Goal: Task Accomplishment & Management: Use online tool/utility

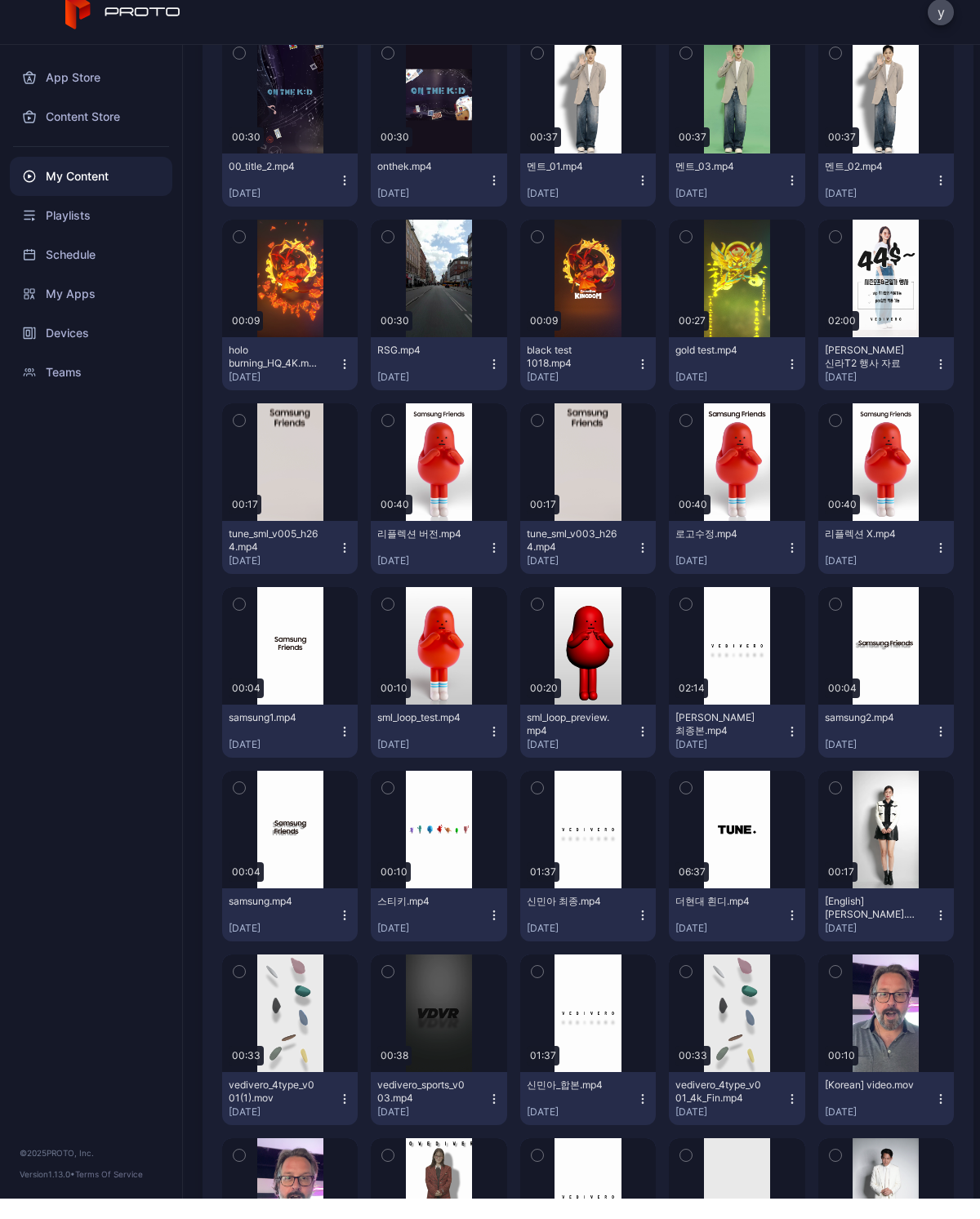
scroll to position [8141, 0]
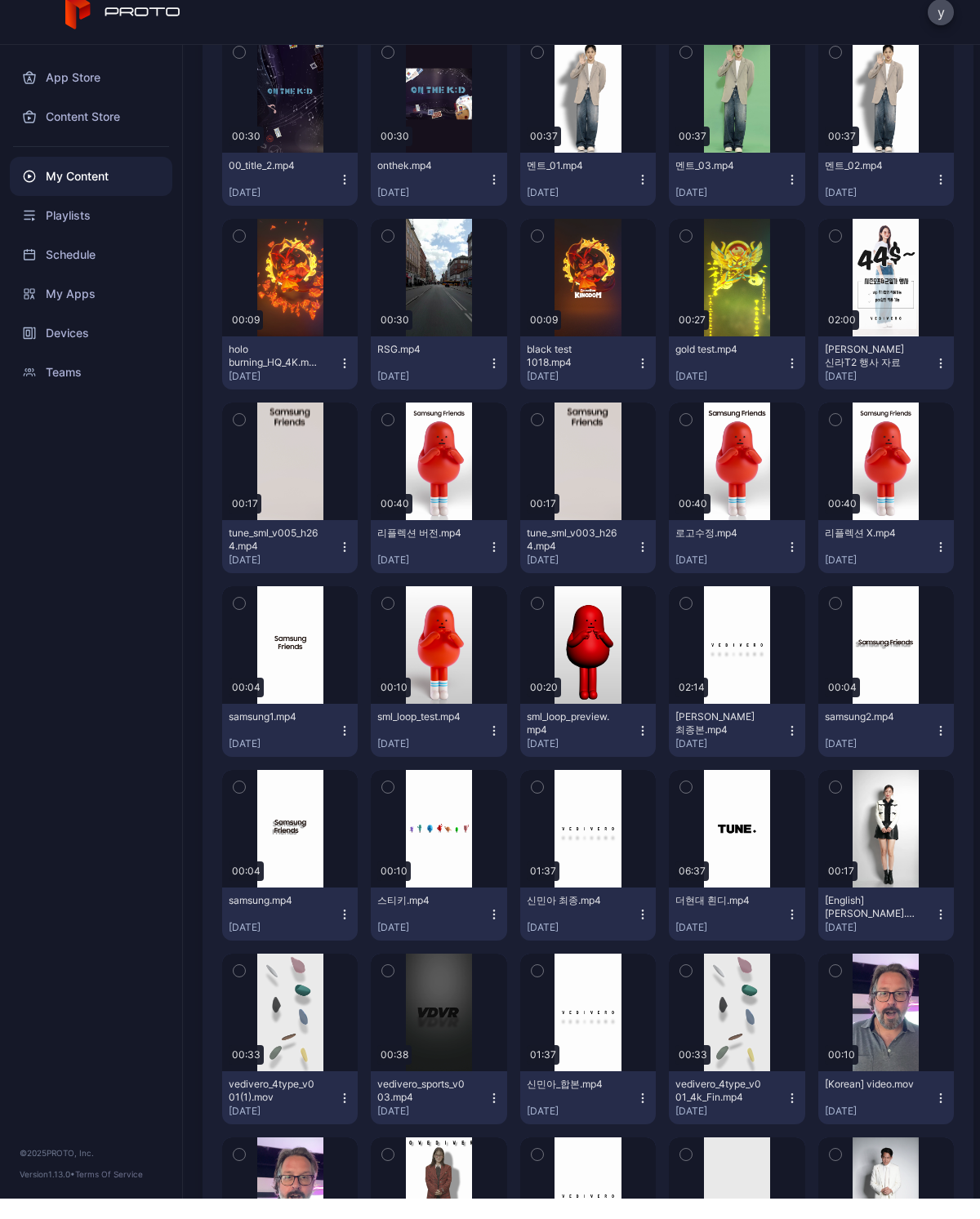
click at [66, 216] on div "Playlists" at bounding box center [90, 235] width 162 height 39
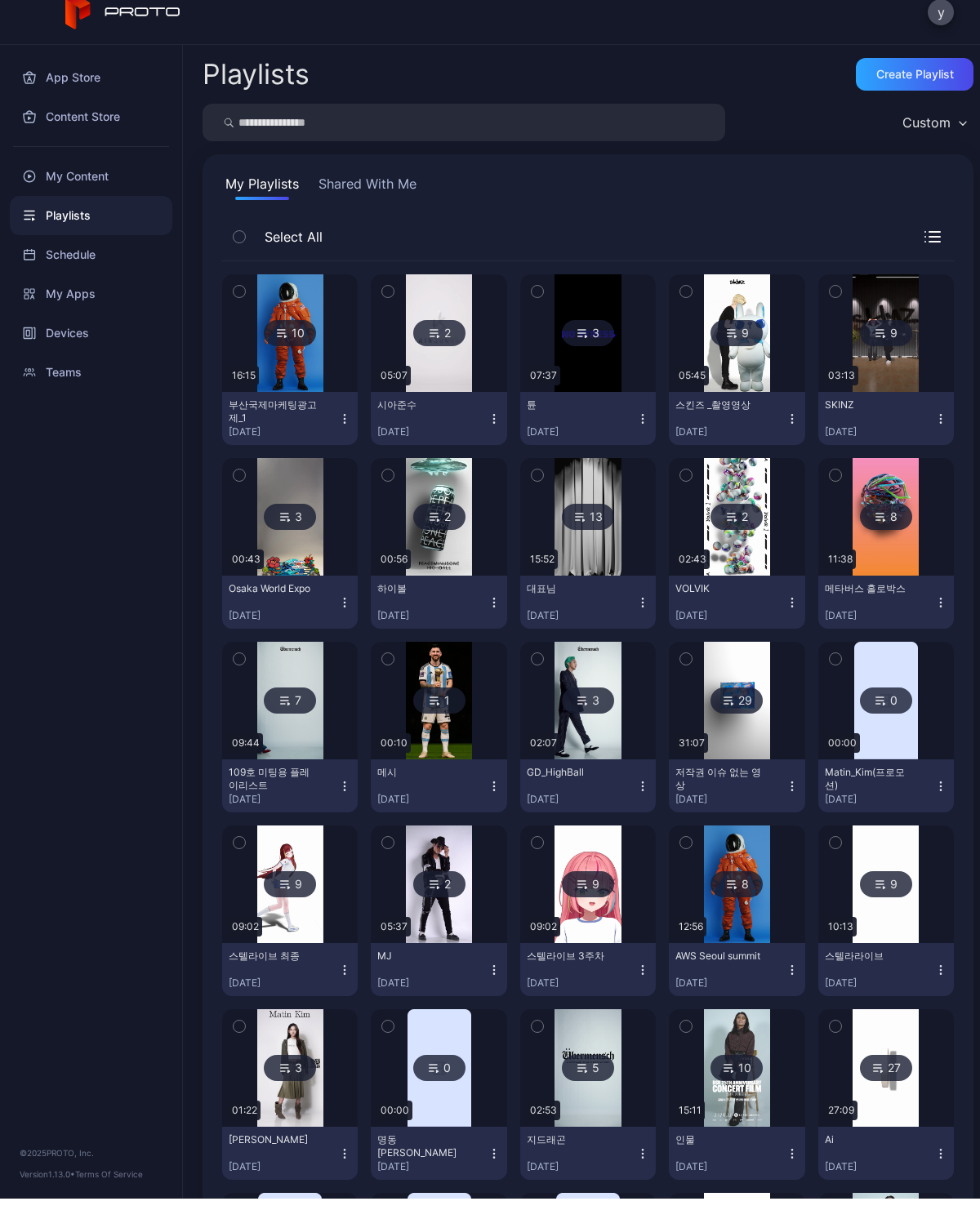
click at [938, 79] on div "Create Playlist" at bounding box center [915, 95] width 118 height 32
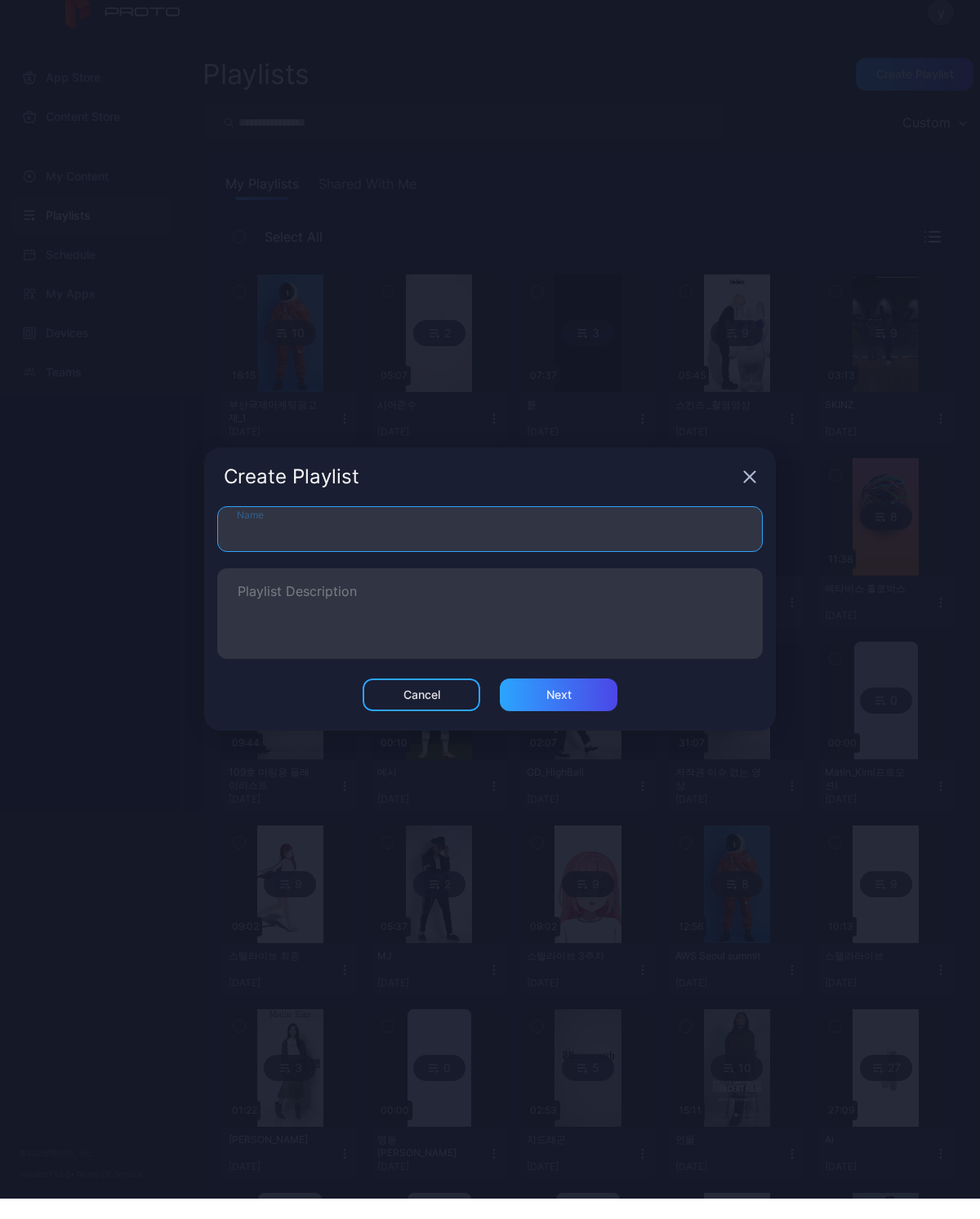
click at [693, 546] on input "Name" at bounding box center [489, 550] width 545 height 45
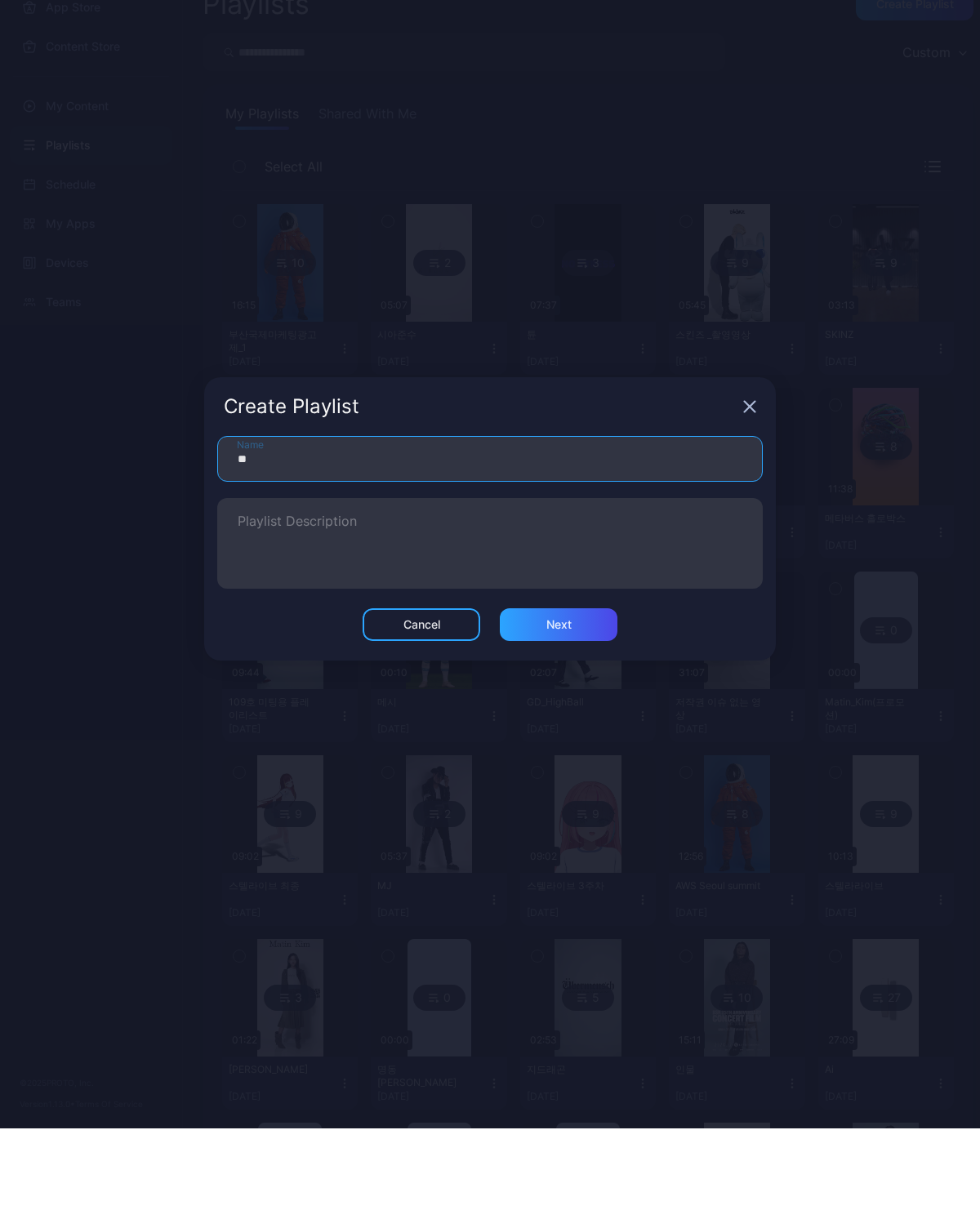
type input "**"
click at [568, 699] on div "Next" at bounding box center [558, 715] width 118 height 32
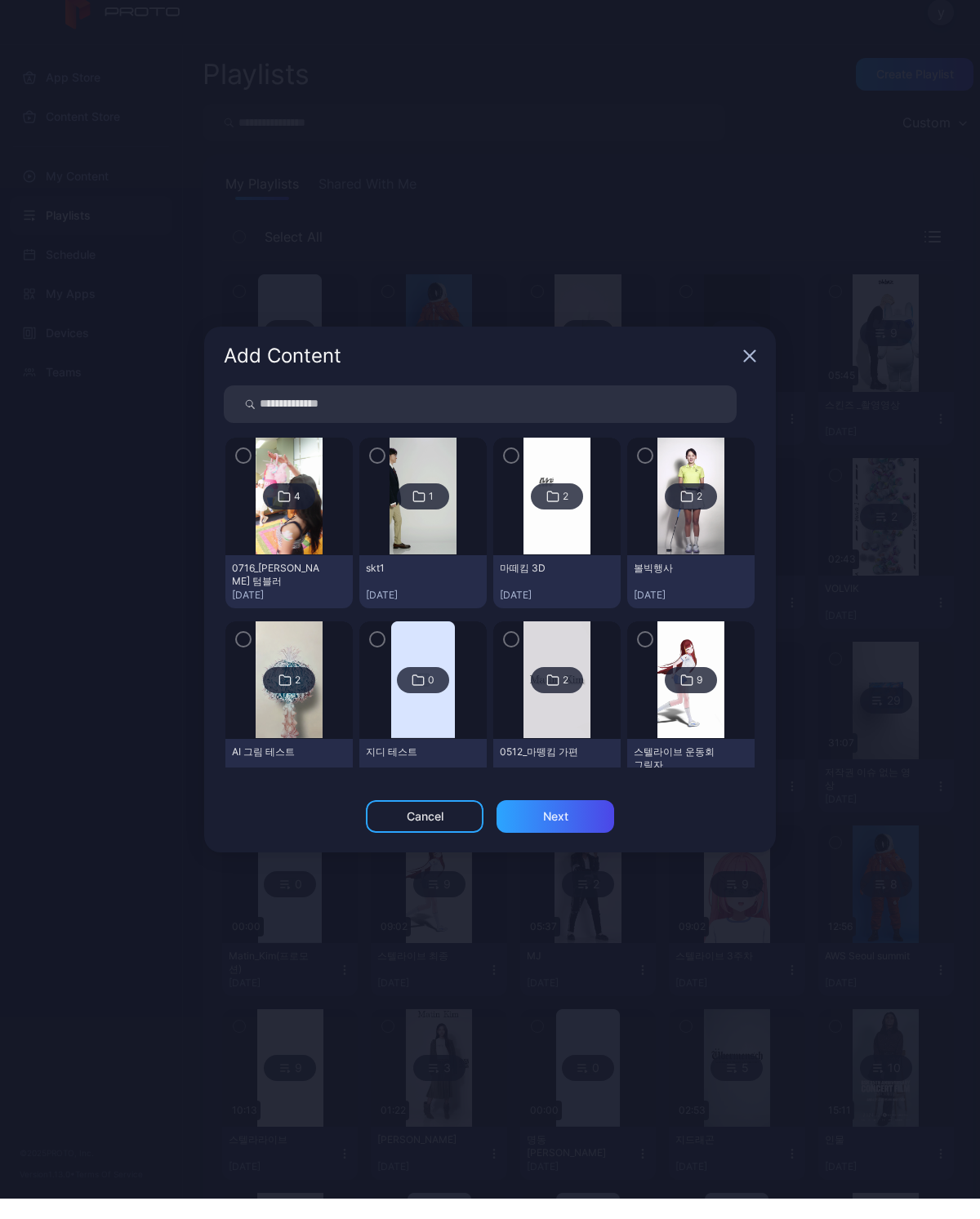
click at [447, 821] on div "Cancel" at bounding box center [425, 837] width 118 height 32
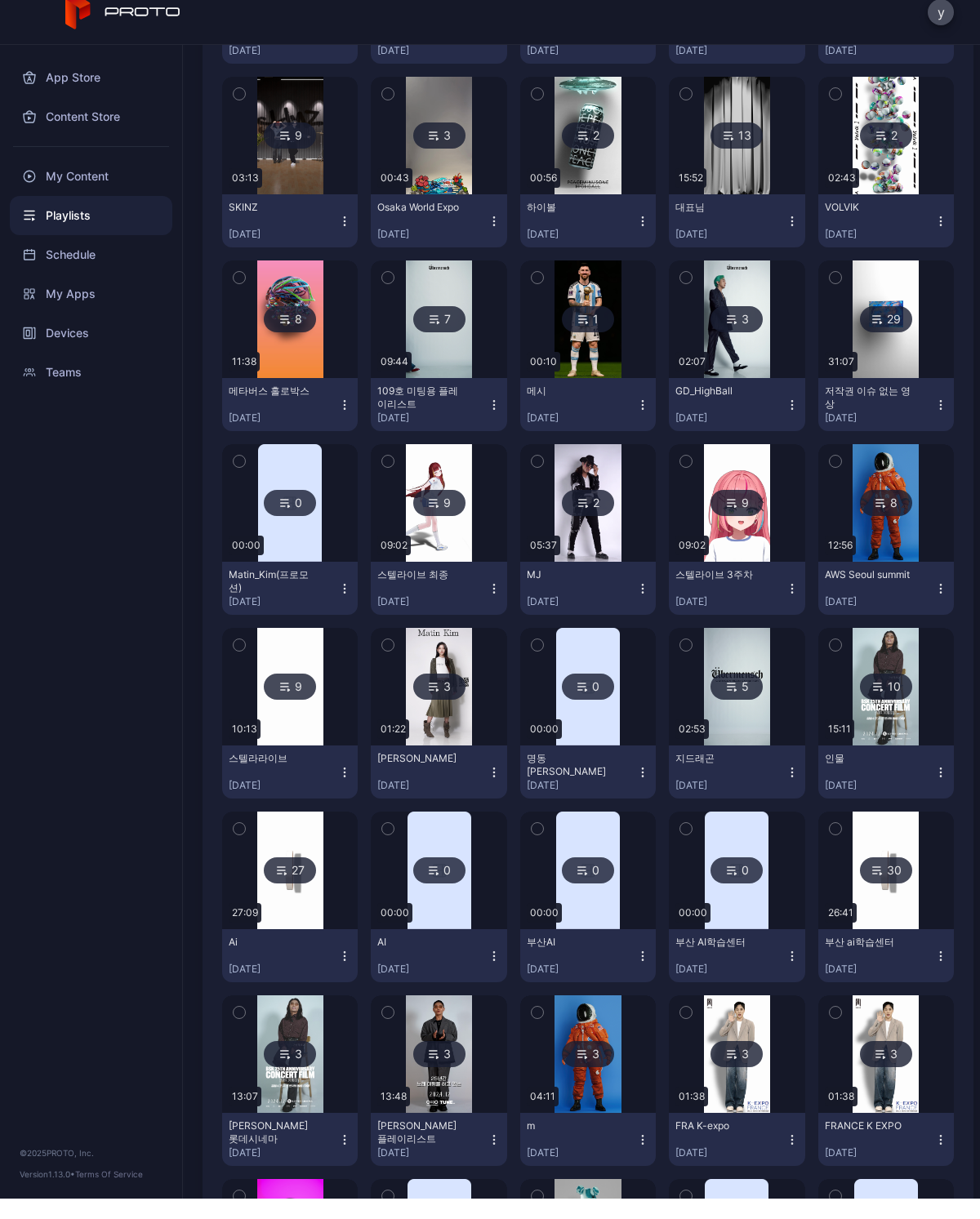
scroll to position [352, 0]
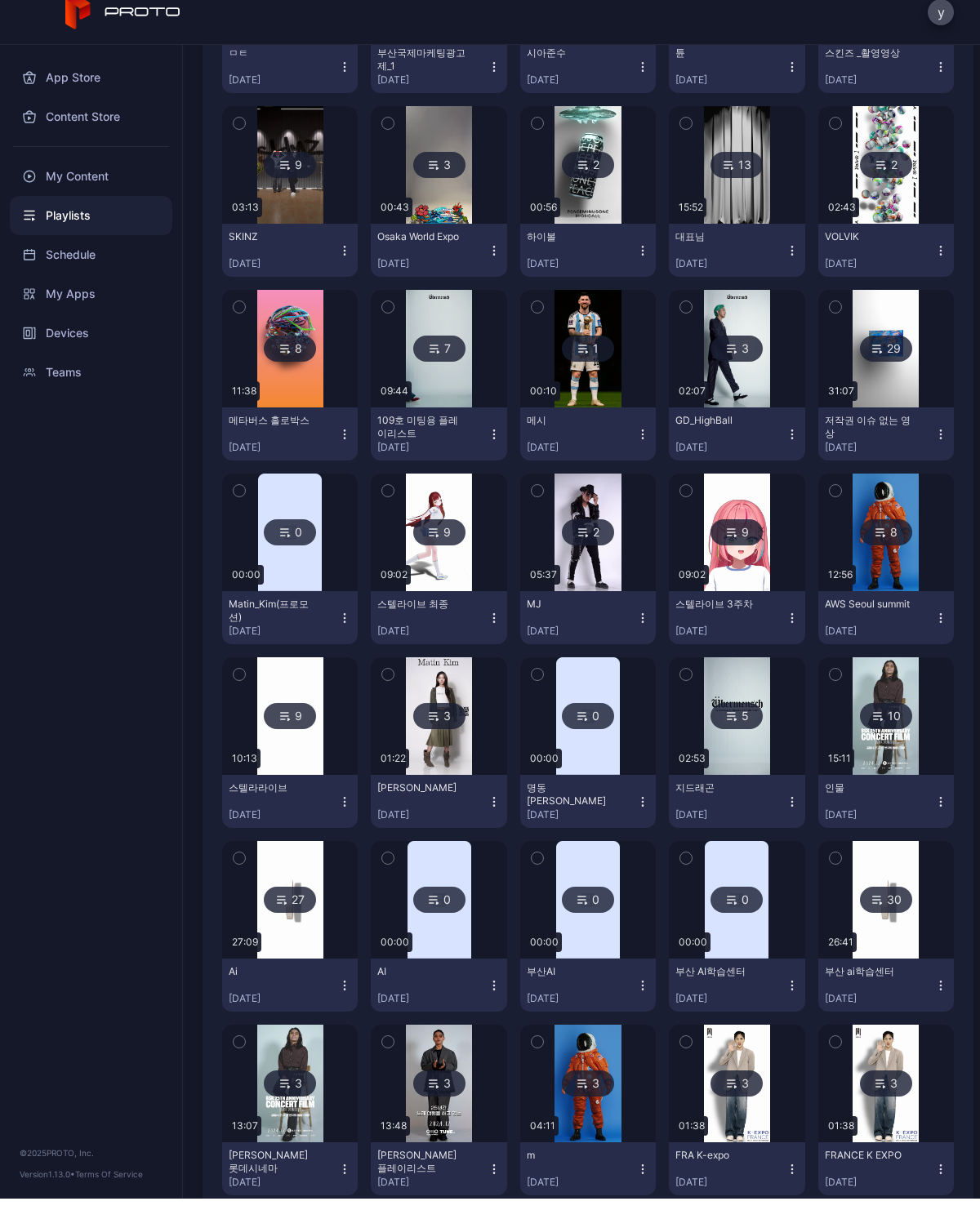
click at [64, 181] on div "My Content" at bounding box center [90, 196] width 162 height 39
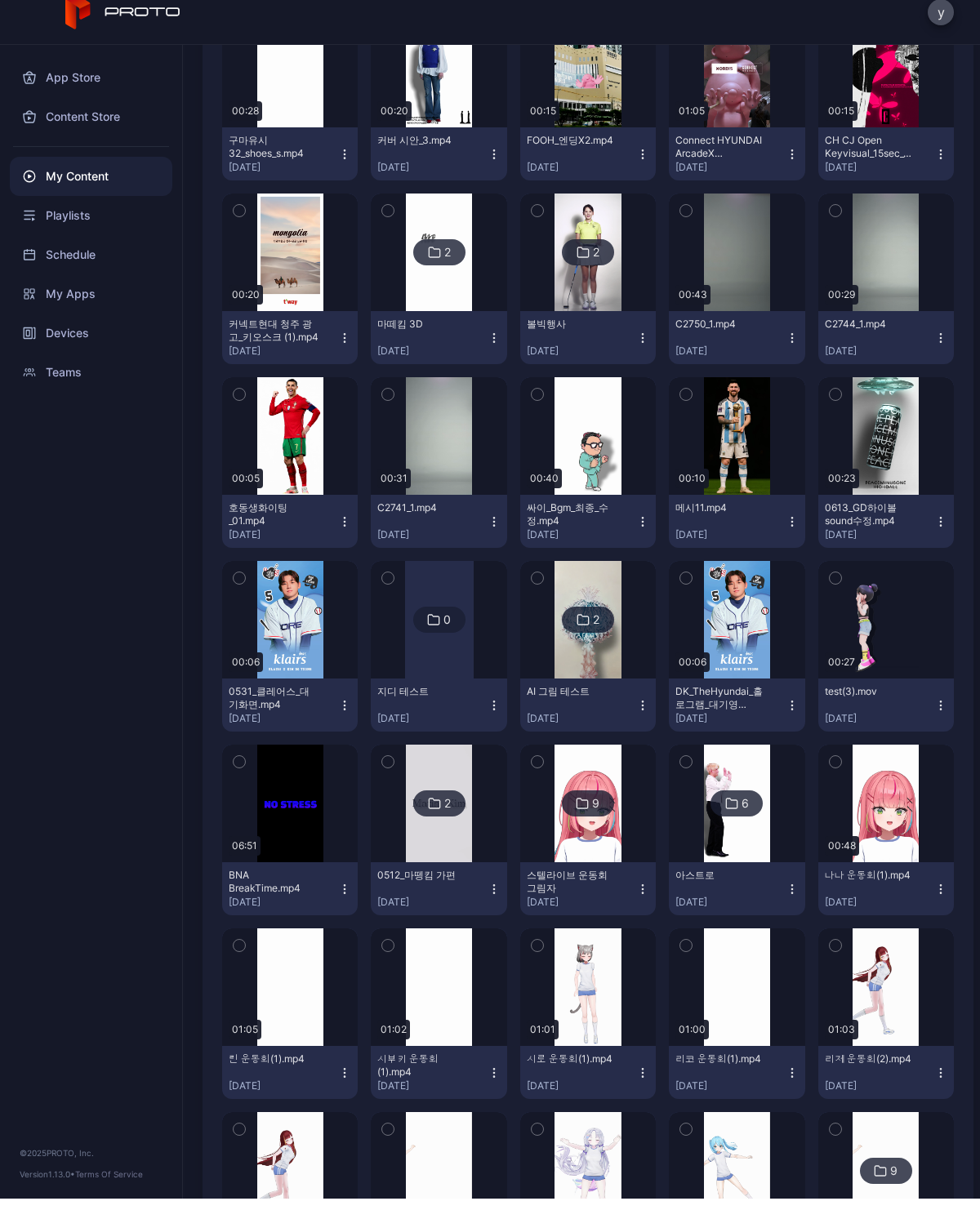
scroll to position [3205, 0]
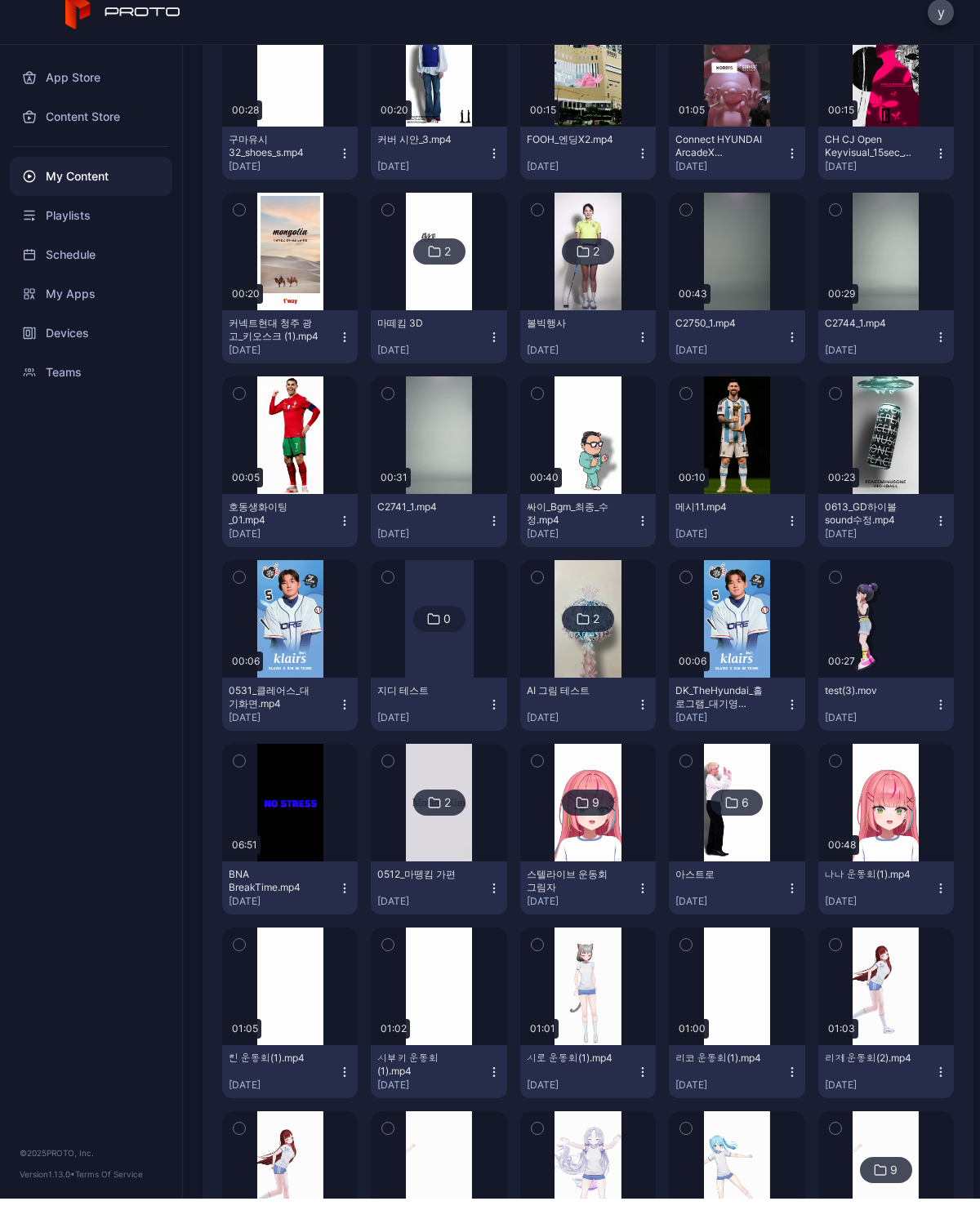
click at [836, 405] on icon "button" at bounding box center [835, 413] width 11 height 18
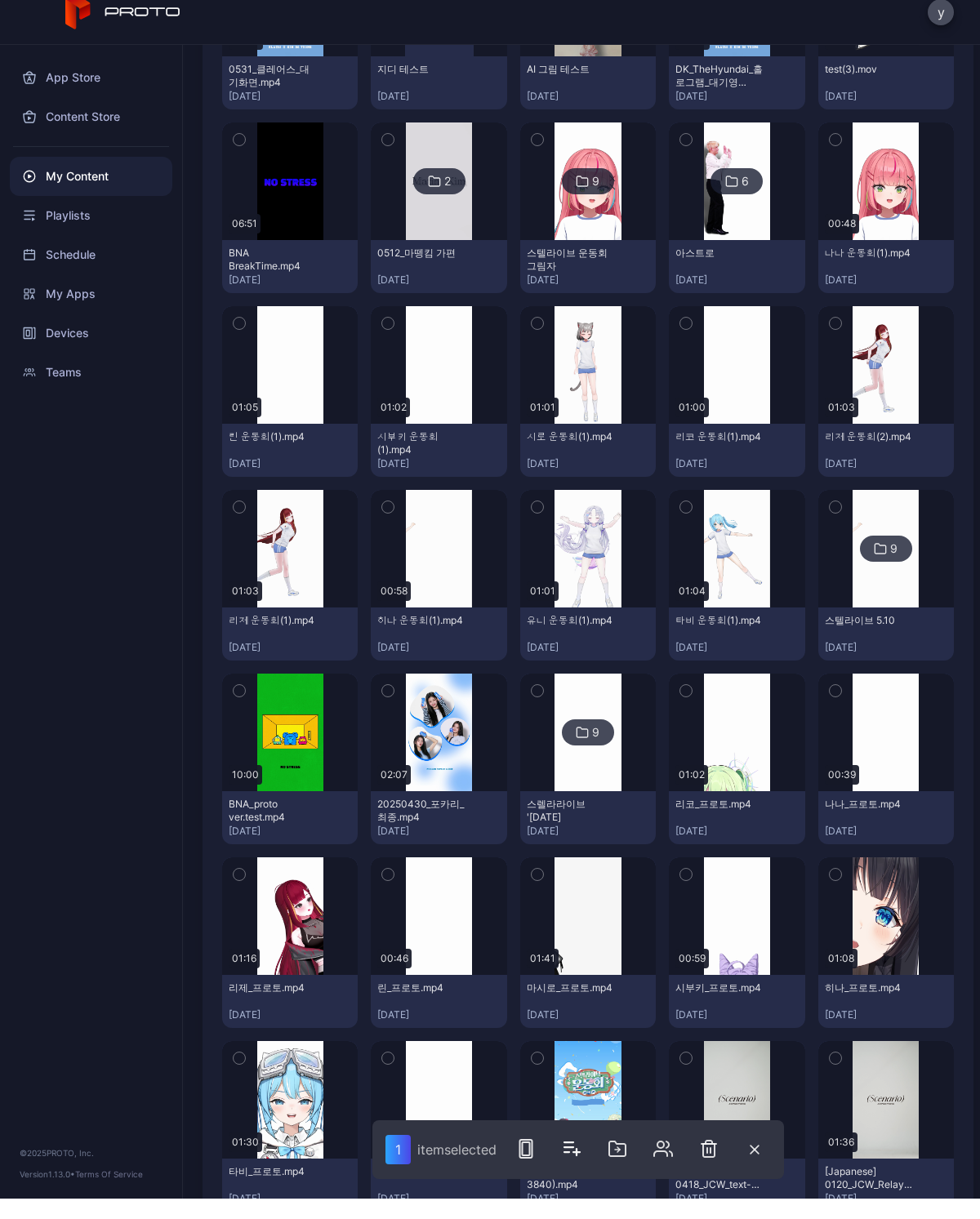
scroll to position [3830, 0]
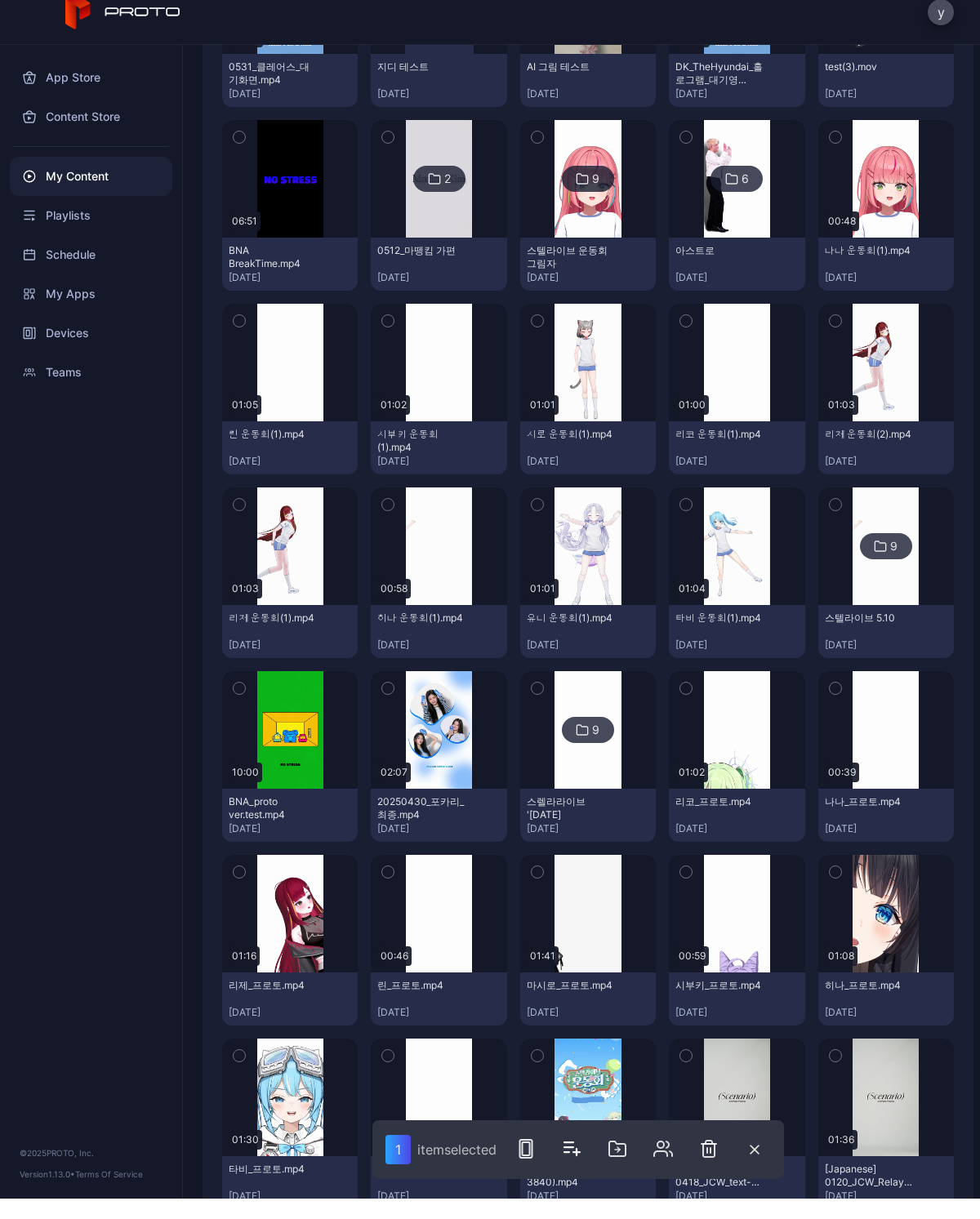
click at [399, 692] on button "button" at bounding box center [388, 709] width 34 height 34
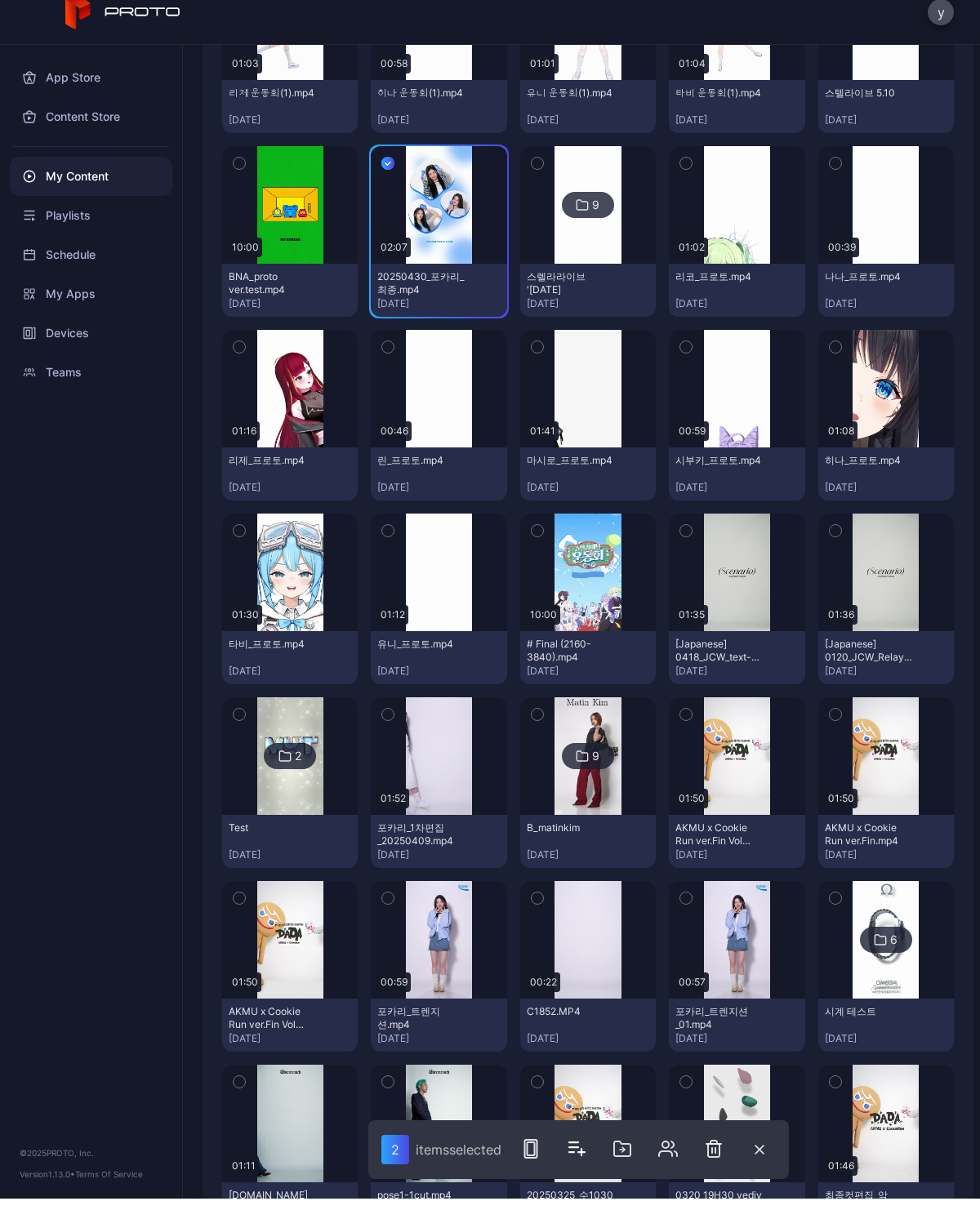
scroll to position [4354, 0]
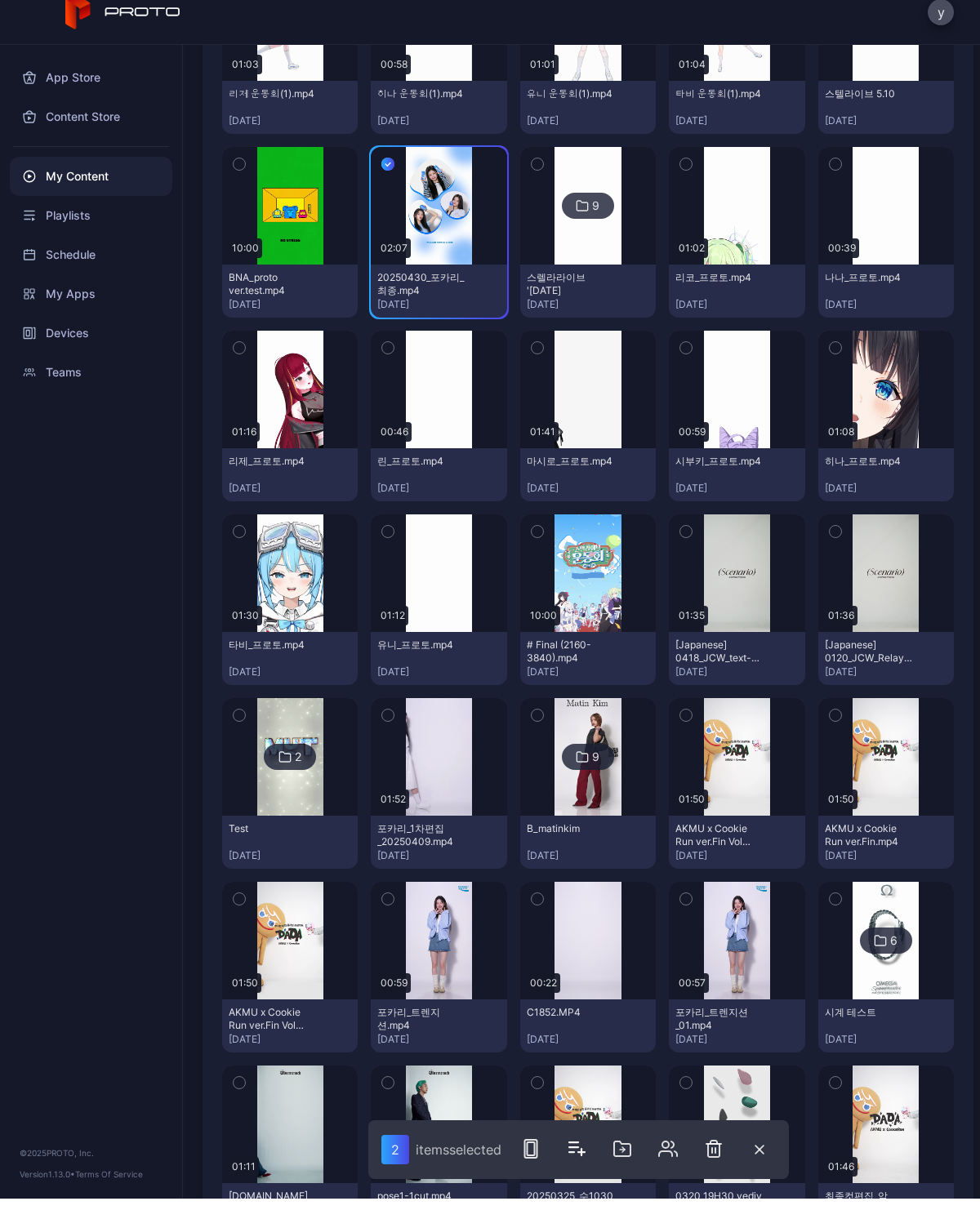
click at [545, 538] on button "button" at bounding box center [537, 552] width 34 height 34
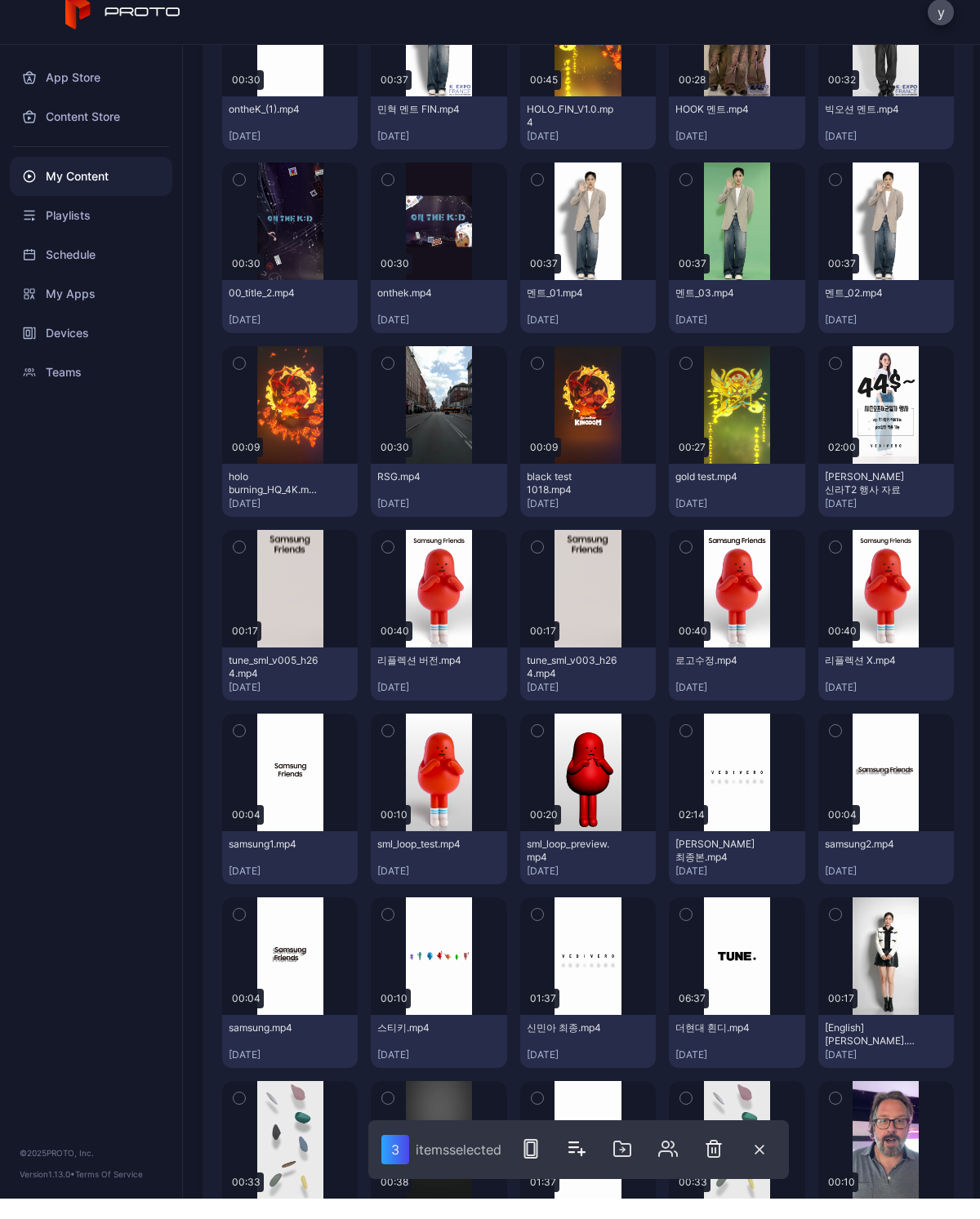
scroll to position [8023, 0]
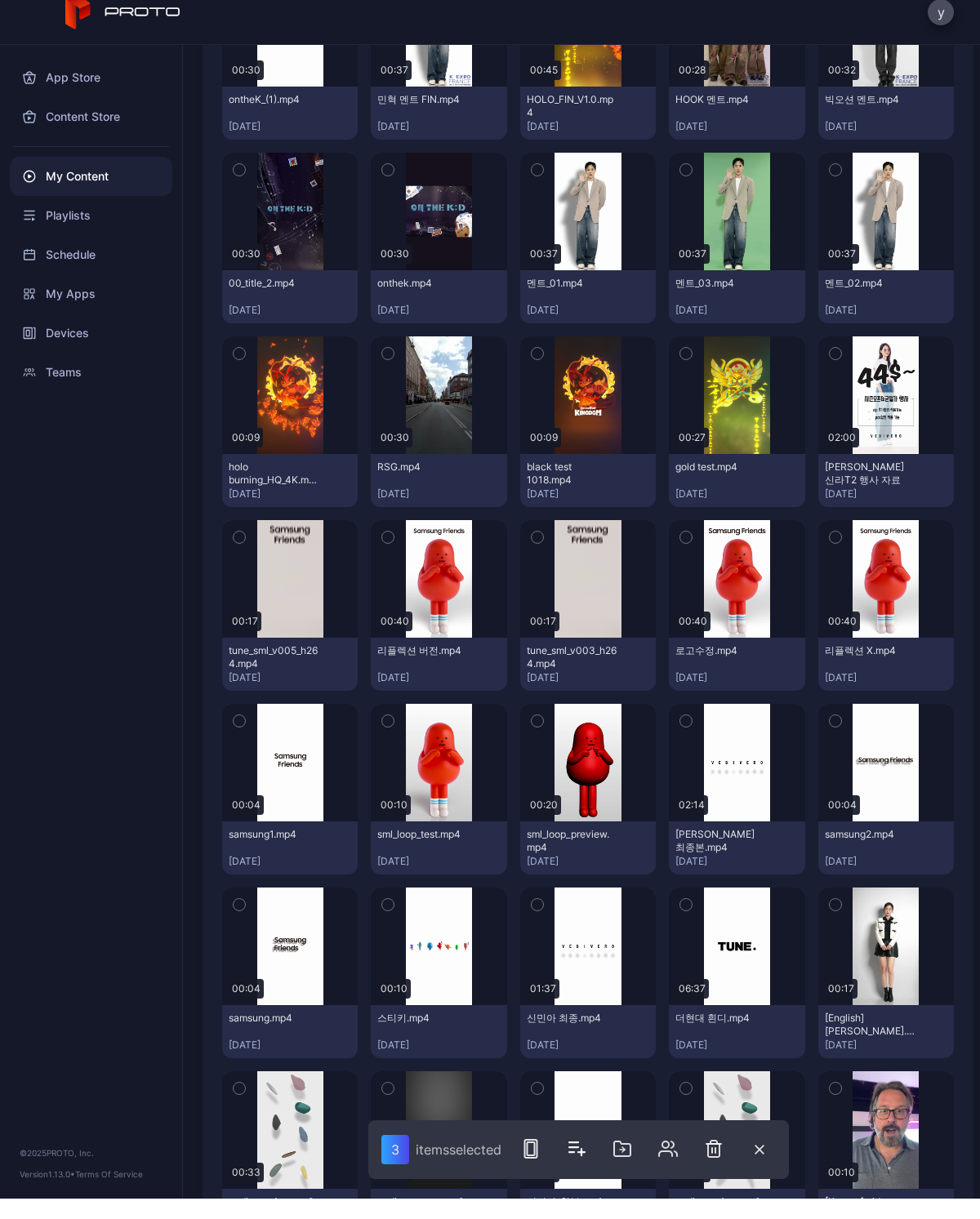
click at [535, 540] on button "button" at bounding box center [537, 557] width 34 height 34
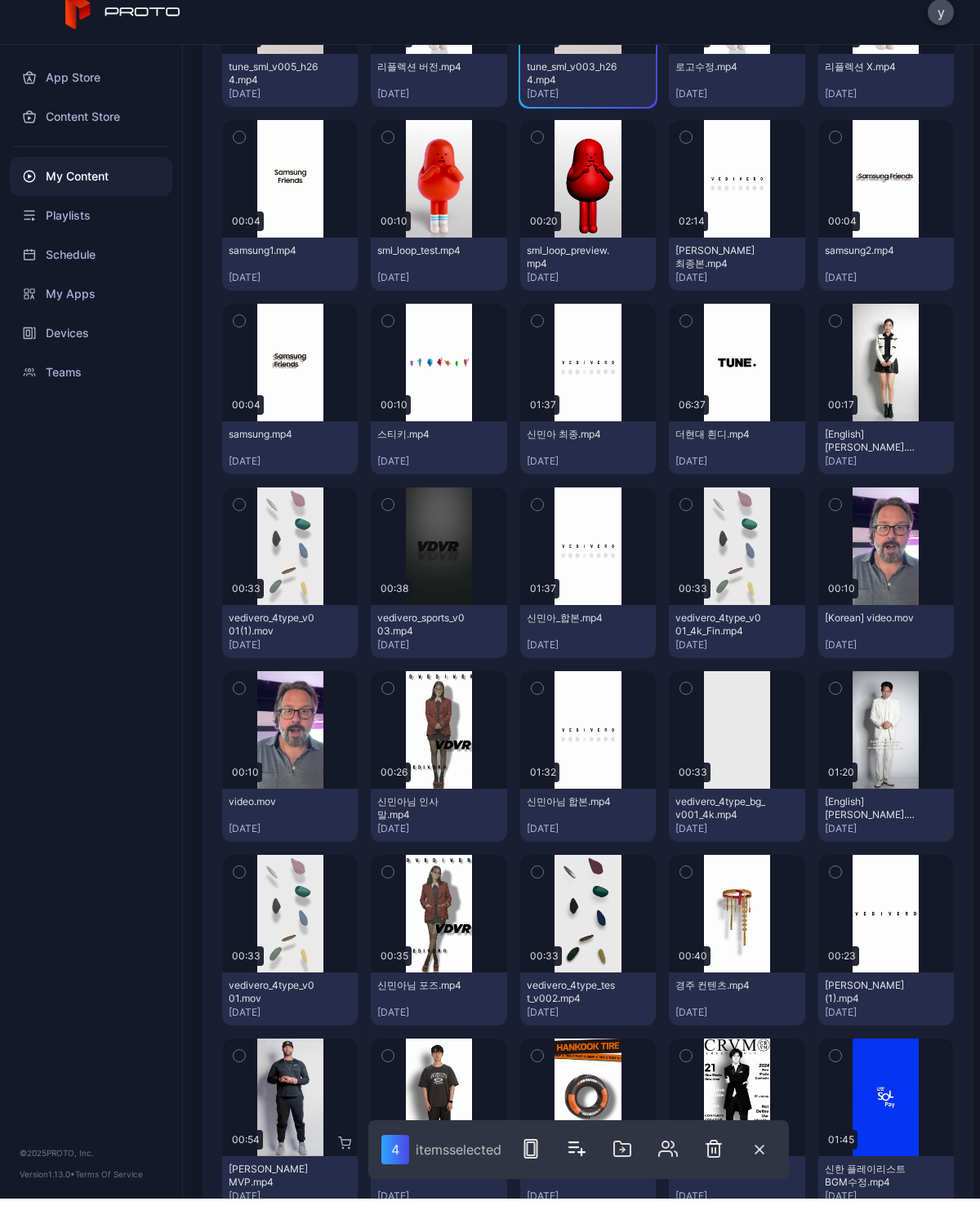
scroll to position [8608, 0]
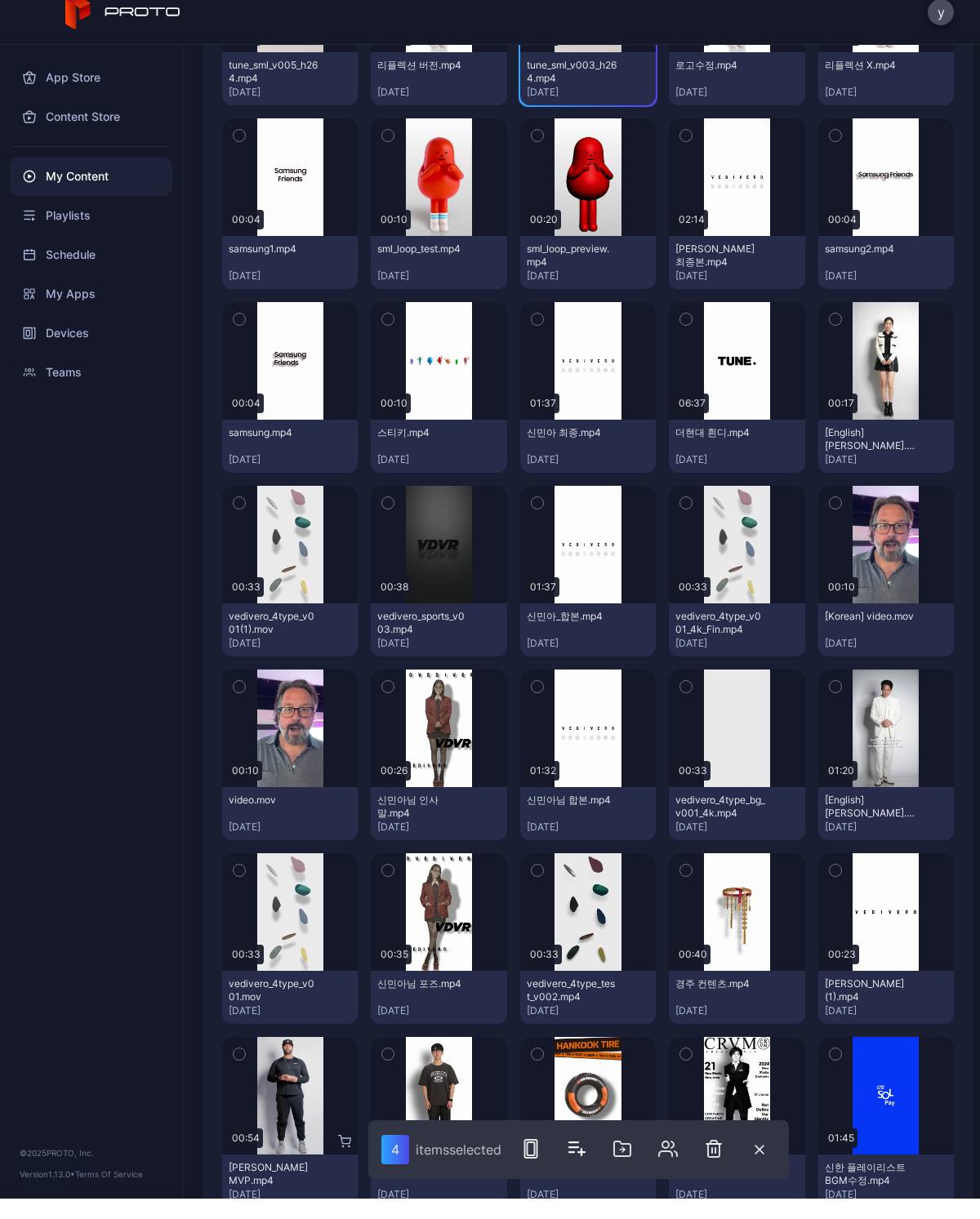
click at [687, 331] on icon "button" at bounding box center [686, 339] width 11 height 18
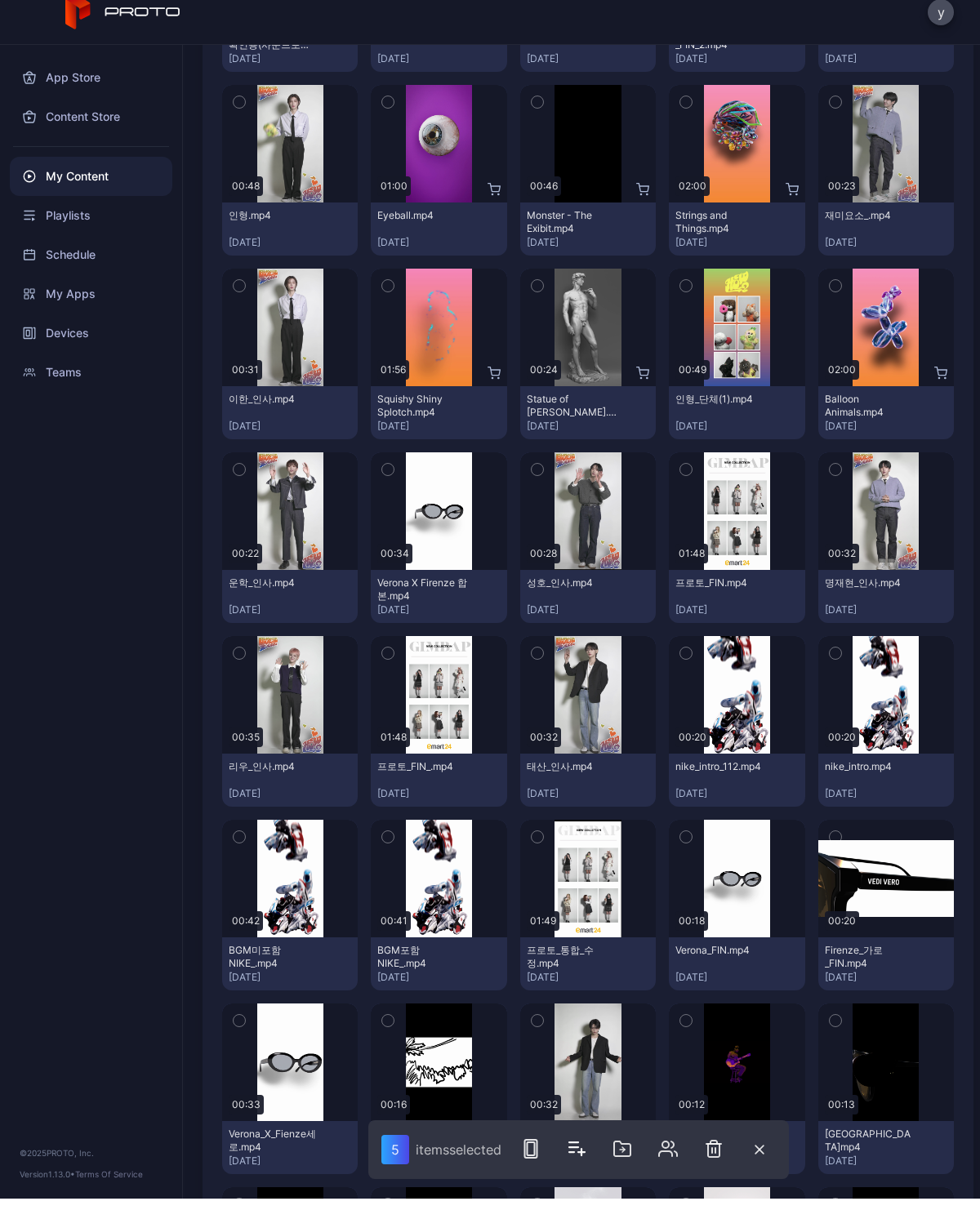
scroll to position [11043, 0]
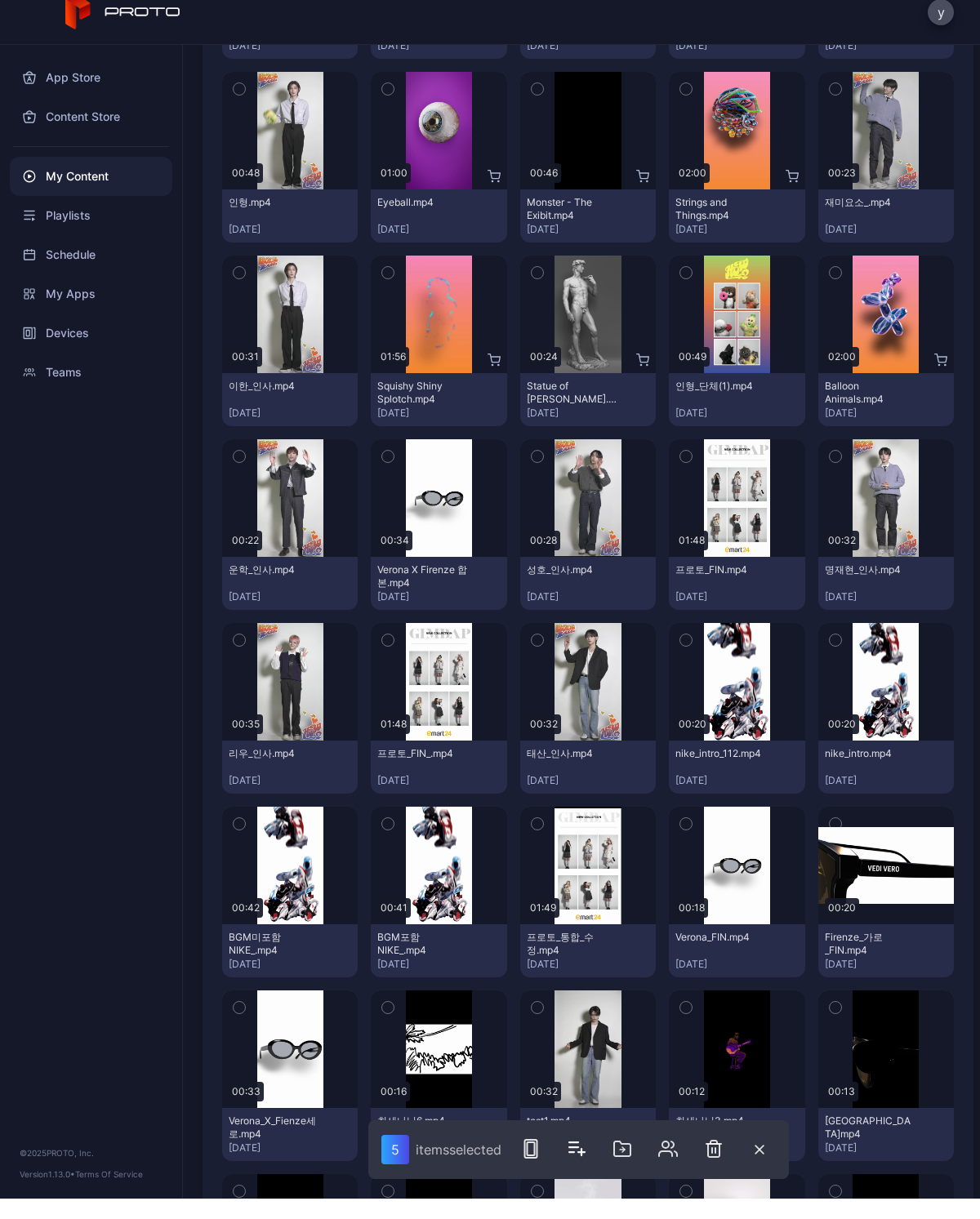
click at [392, 468] on icon "button" at bounding box center [388, 477] width 11 height 18
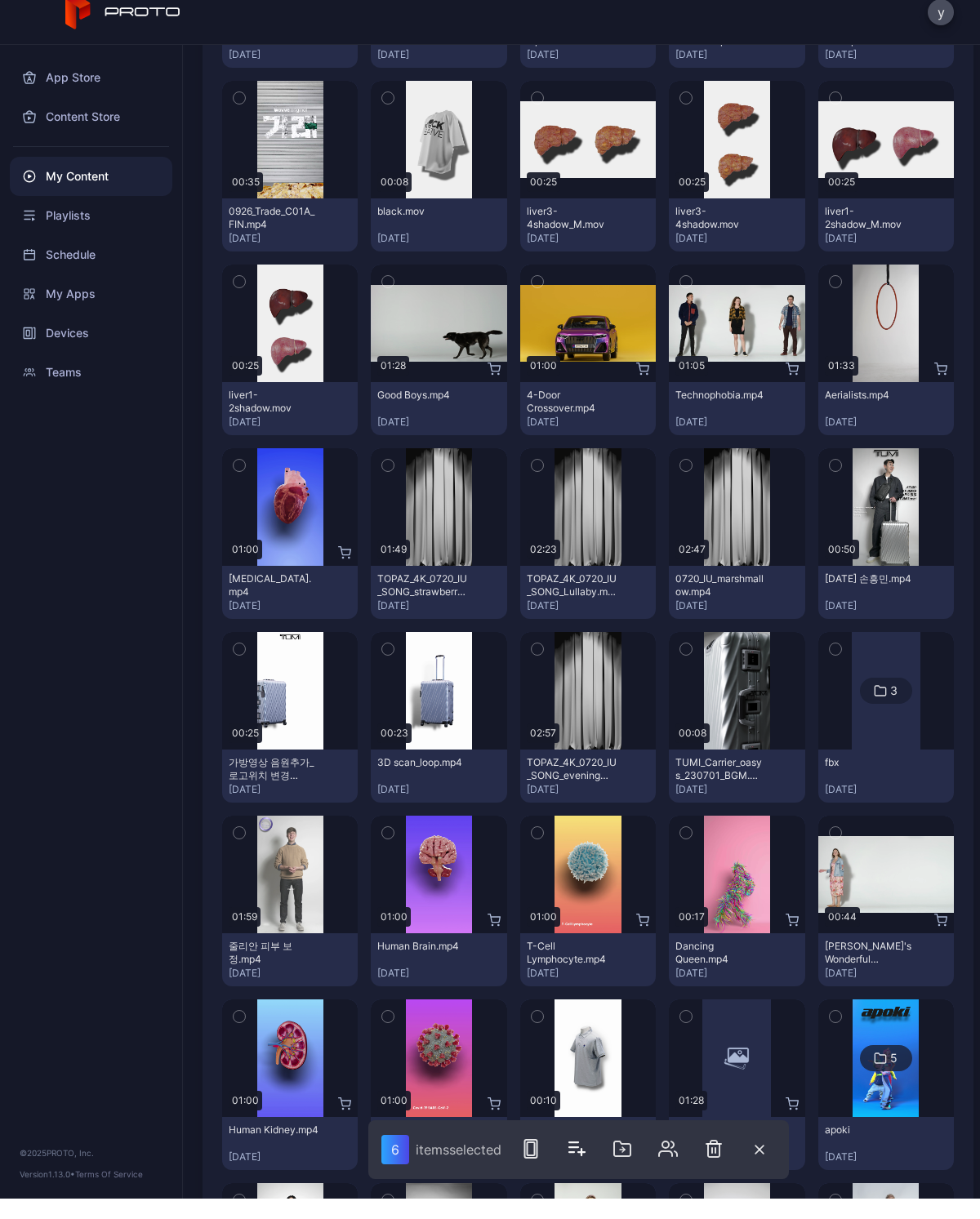
scroll to position [14344, 0]
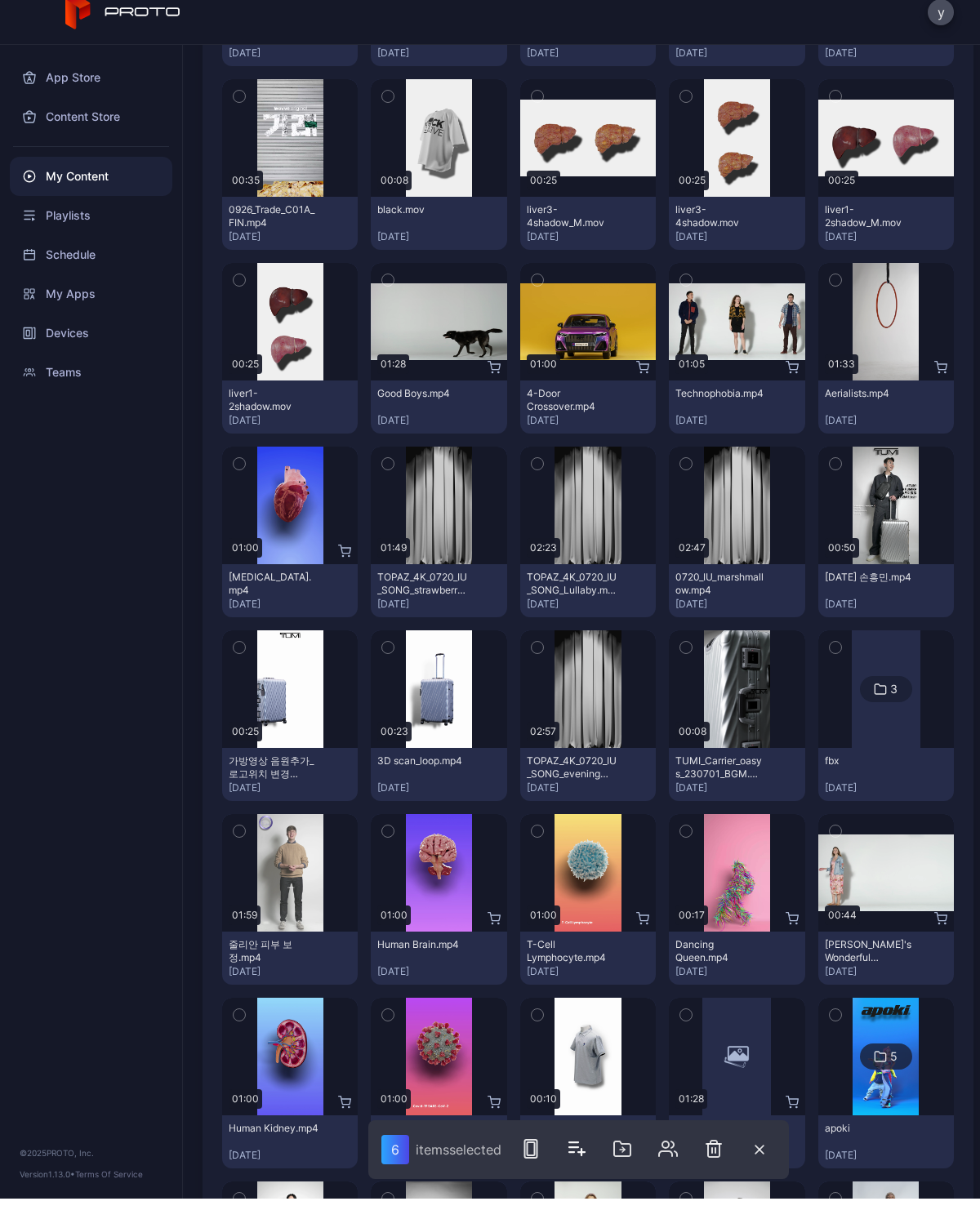
click at [690, 659] on icon "button" at bounding box center [686, 667] width 11 height 18
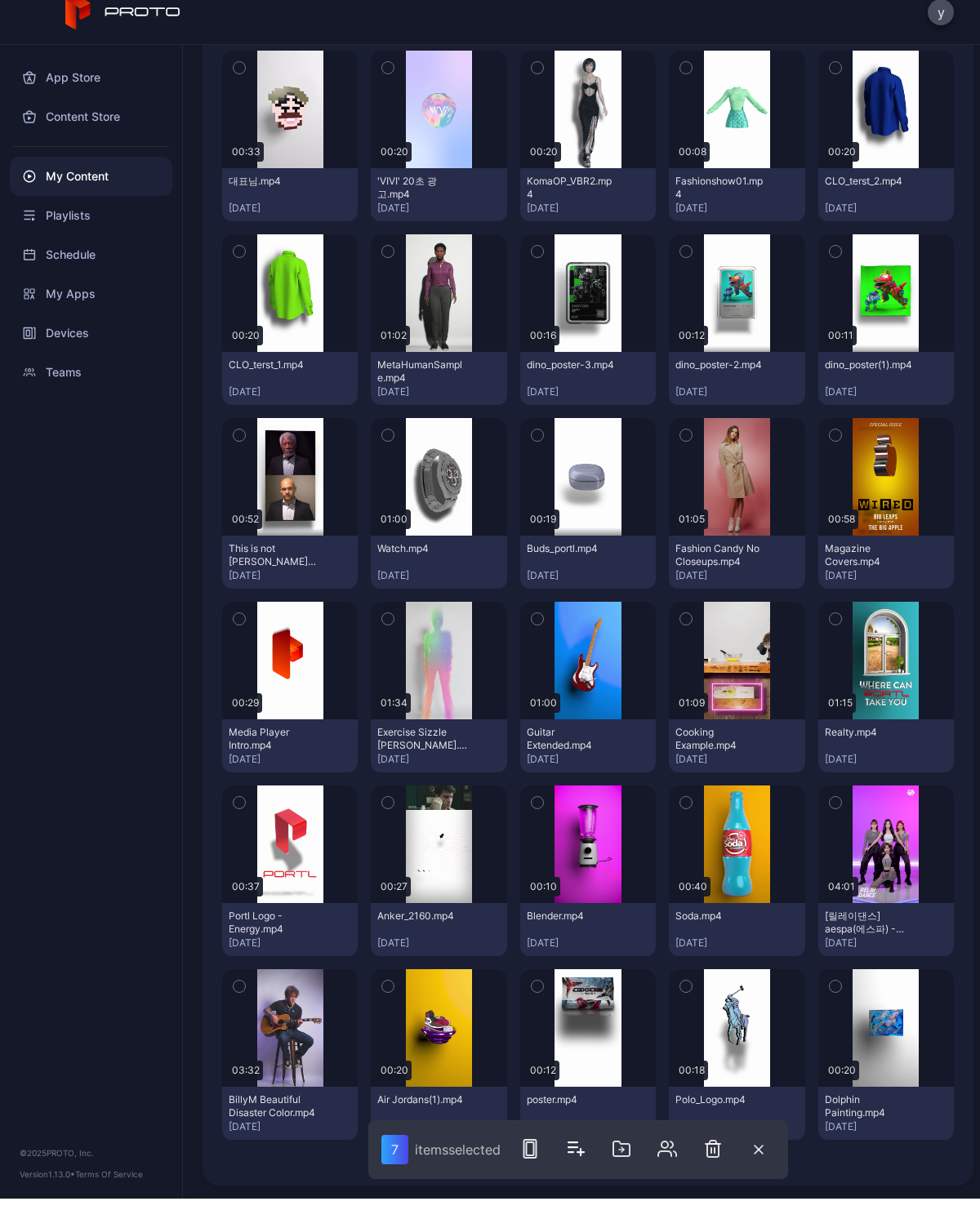
scroll to position [18231, 0]
click at [586, 1159] on icon "button" at bounding box center [575, 1169] width 20 height 20
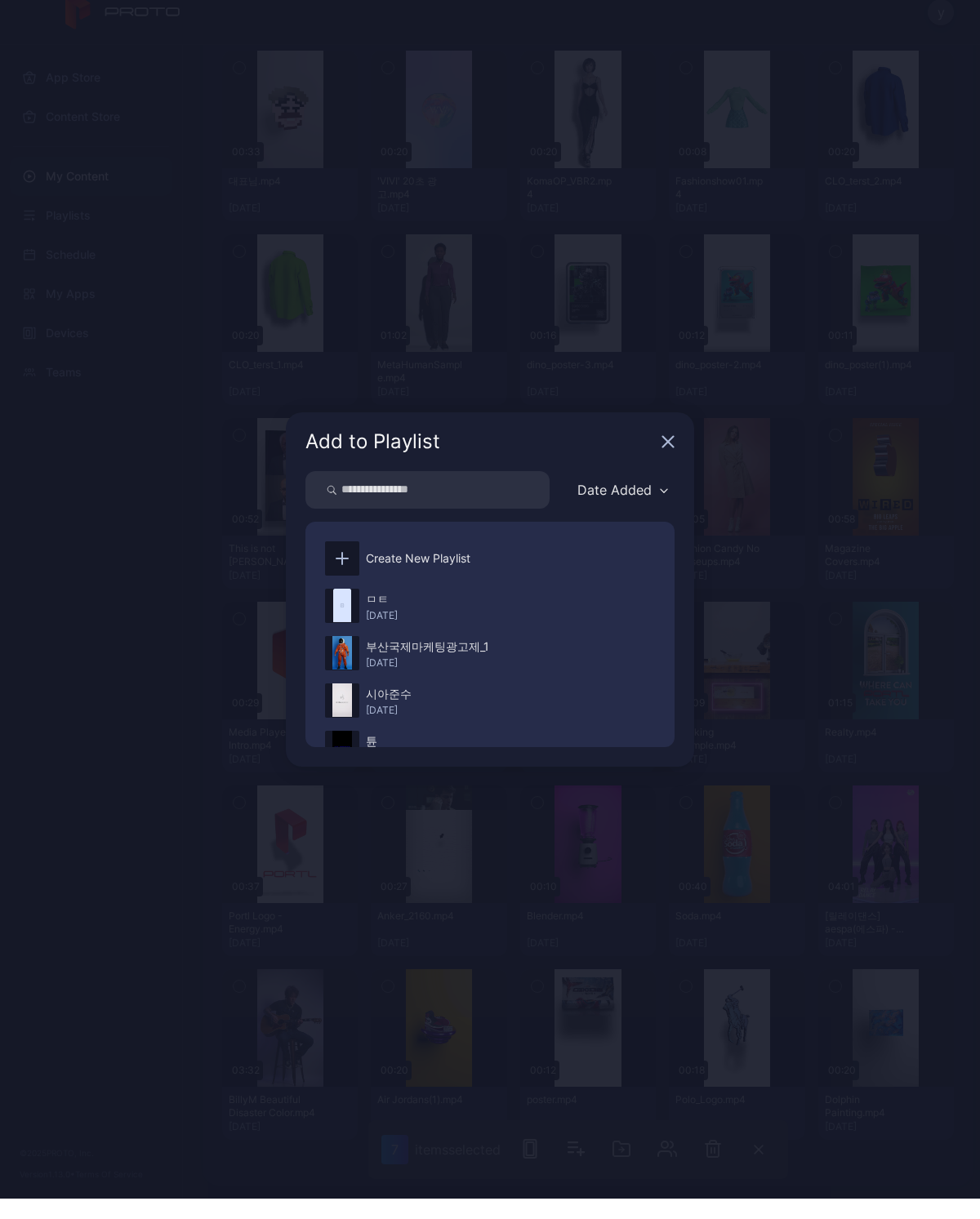
click at [508, 603] on div "ㅁㅌ [DATE]" at bounding box center [490, 627] width 343 height 47
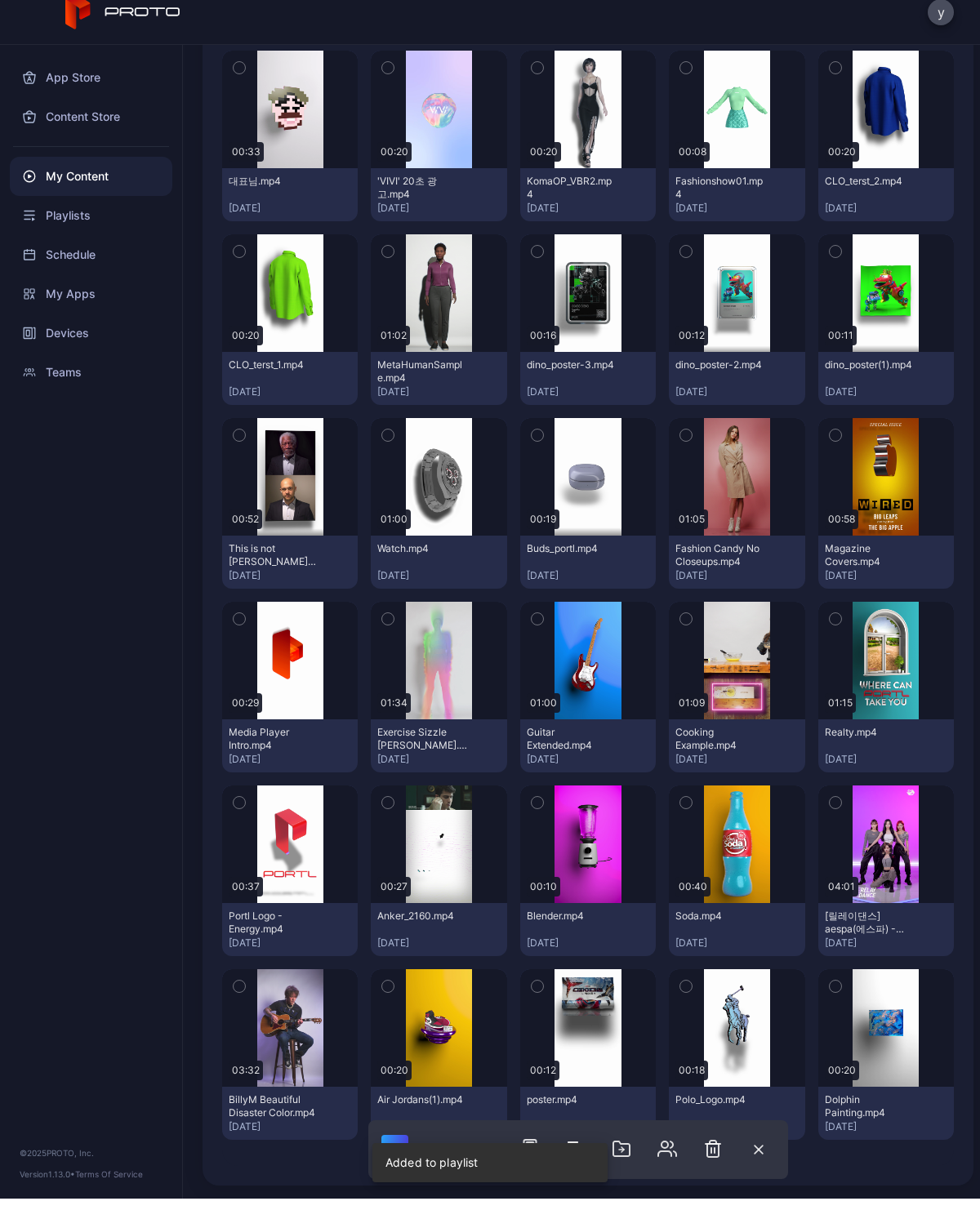
click at [65, 224] on div "Playlists" at bounding box center [90, 235] width 162 height 39
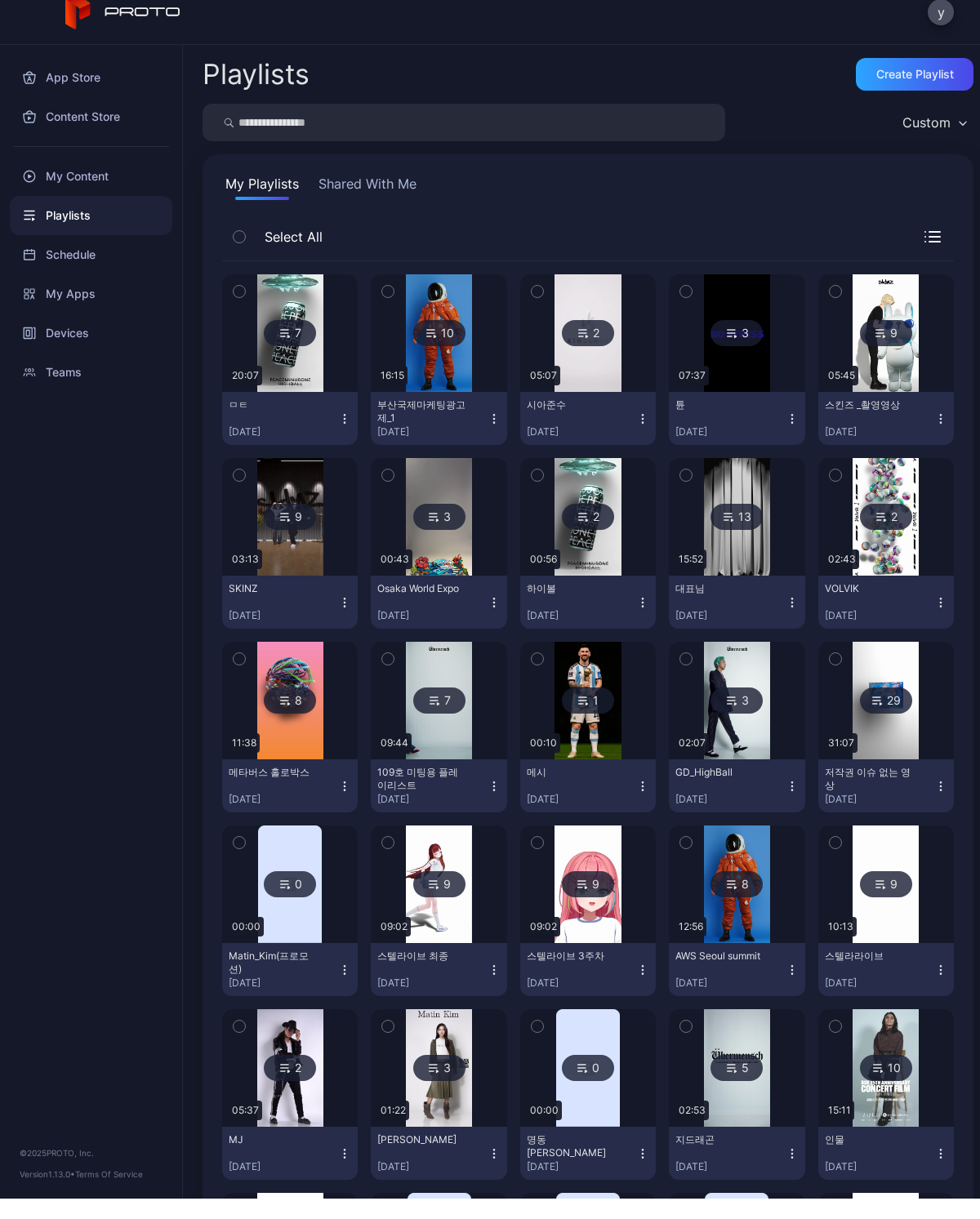
click at [296, 364] on img at bounding box center [290, 354] width 66 height 118
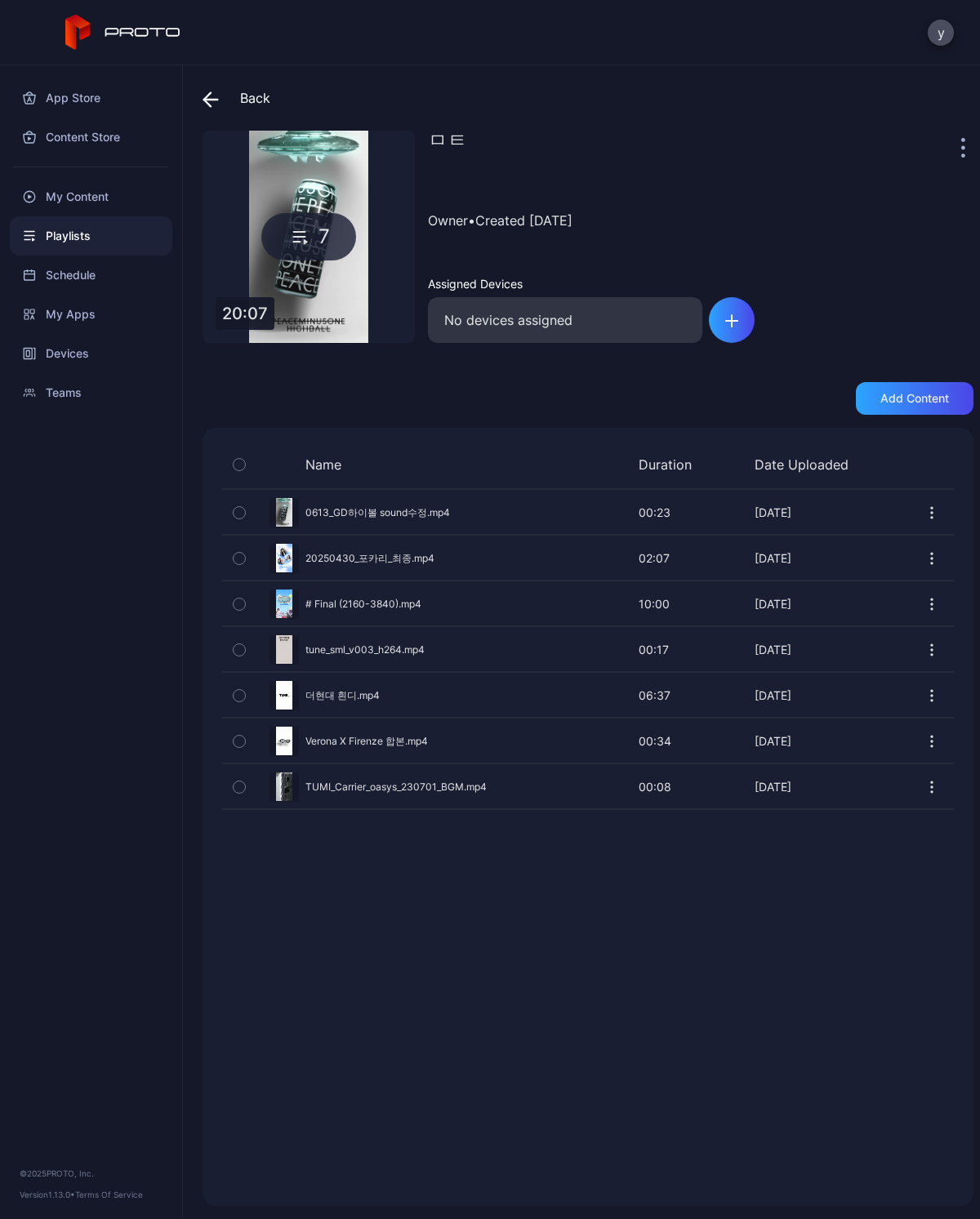
click at [292, 494] on div "Preview" at bounding box center [588, 513] width 732 height 44
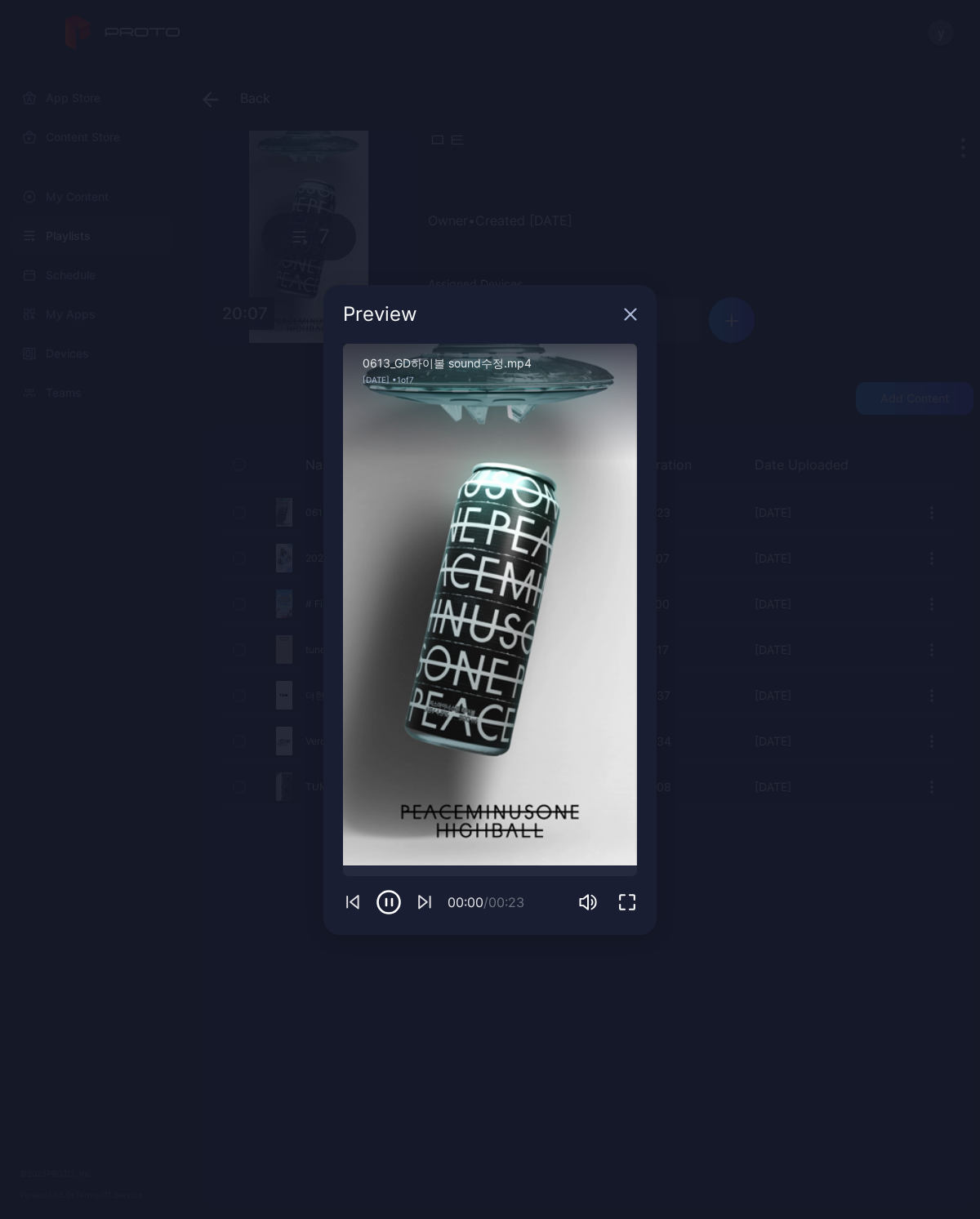
click at [622, 893] on icon "button" at bounding box center [626, 902] width 20 height 20
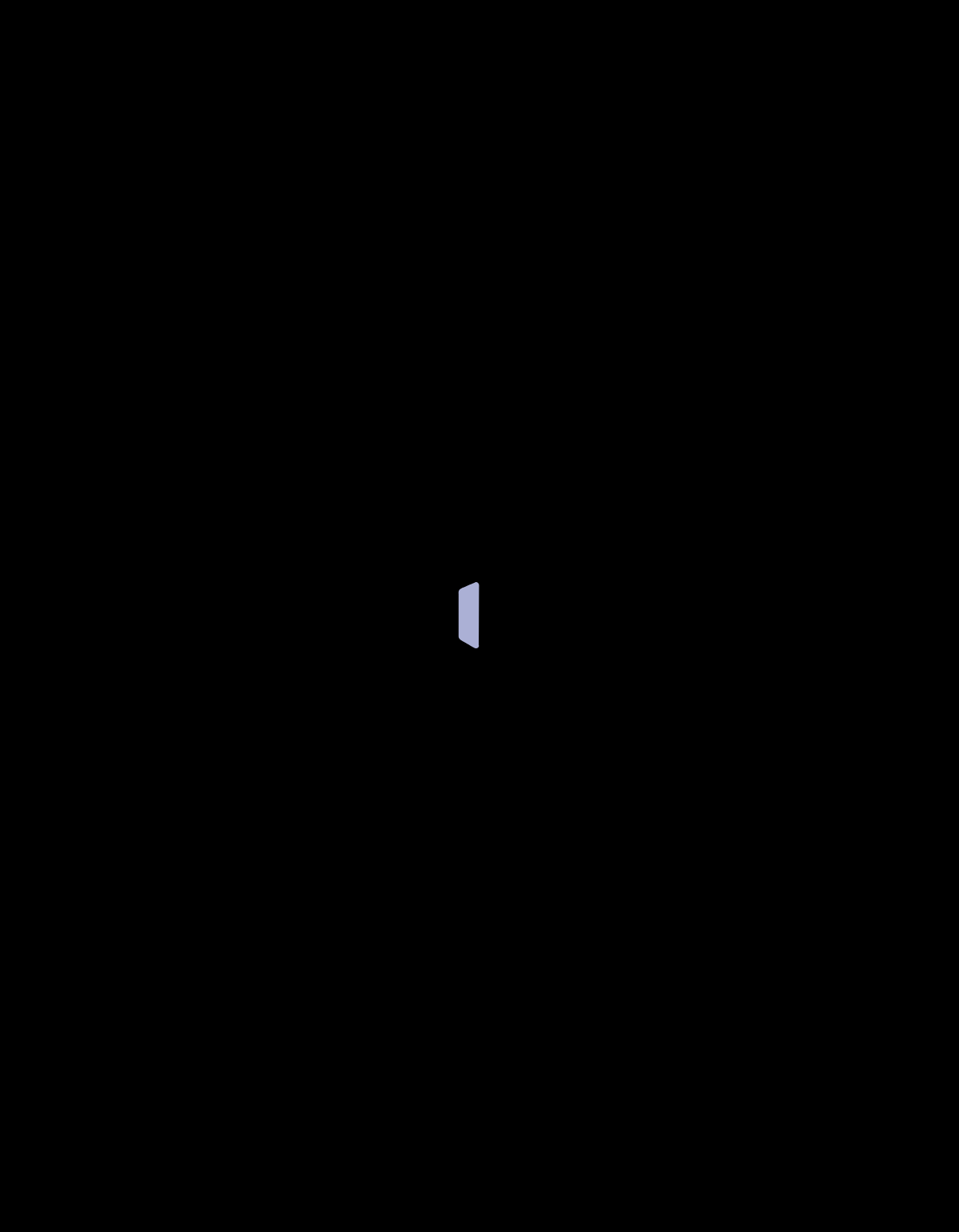
click at [339, 81] on div at bounding box center [480, 616] width 959 height 1232
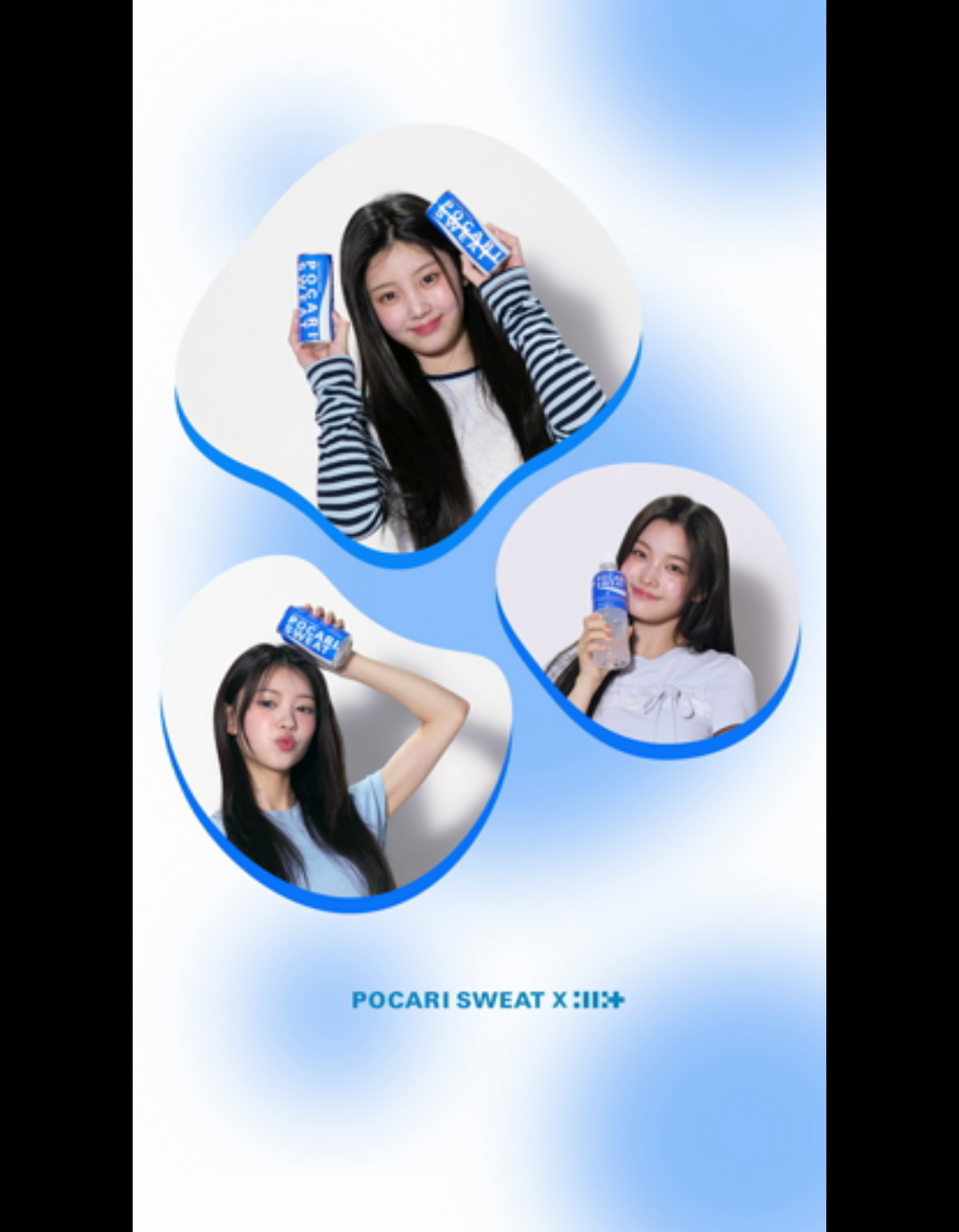
click at [134, 289] on div "Sorry, your browser doesn‘t support embedded videos" at bounding box center [480, 616] width 959 height 1232
click at [933, 1135] on div "Sorry, your browser doesn‘t support embedded videos" at bounding box center [480, 616] width 959 height 1232
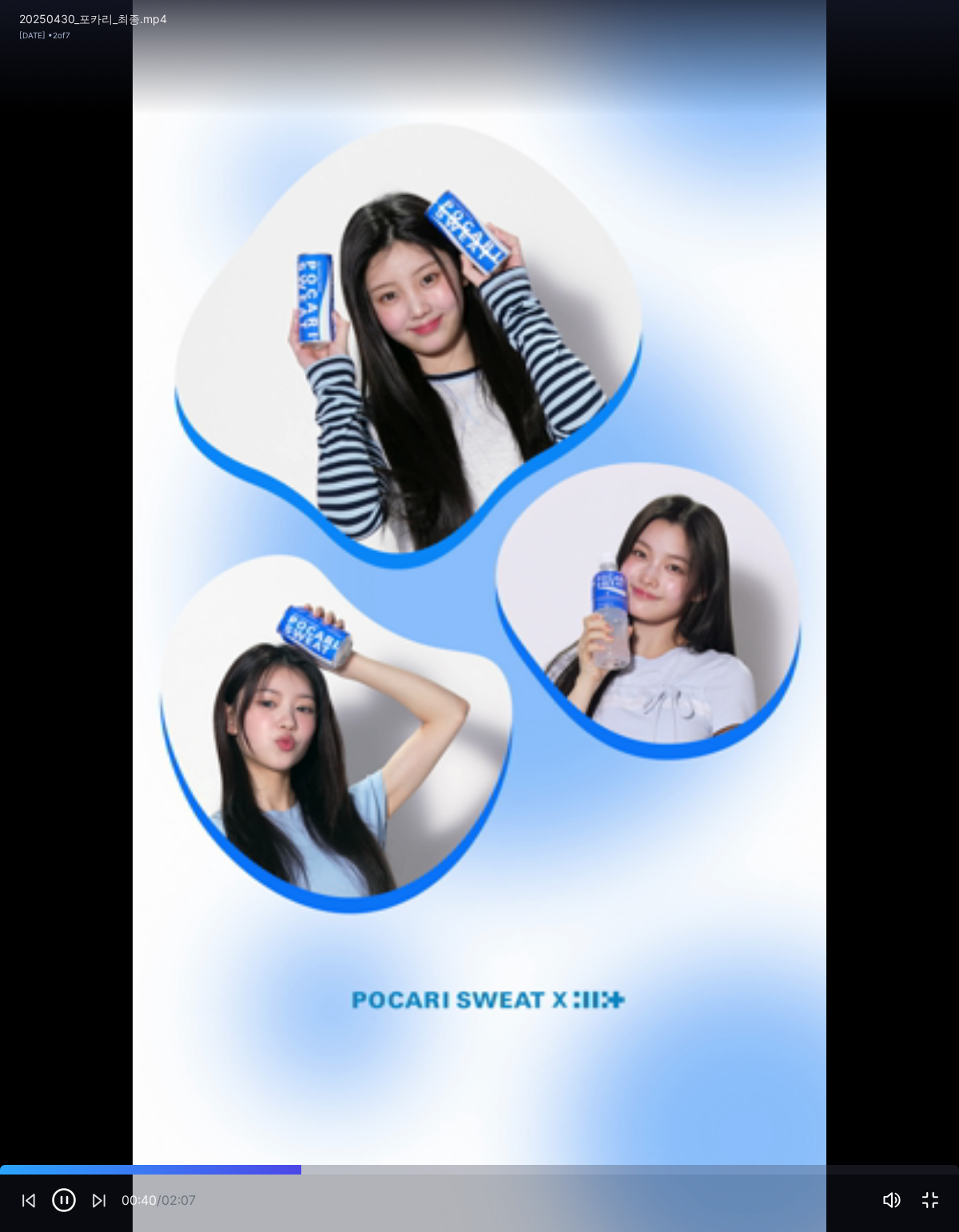
click at [941, 1174] on div at bounding box center [480, 1170] width 959 height 9
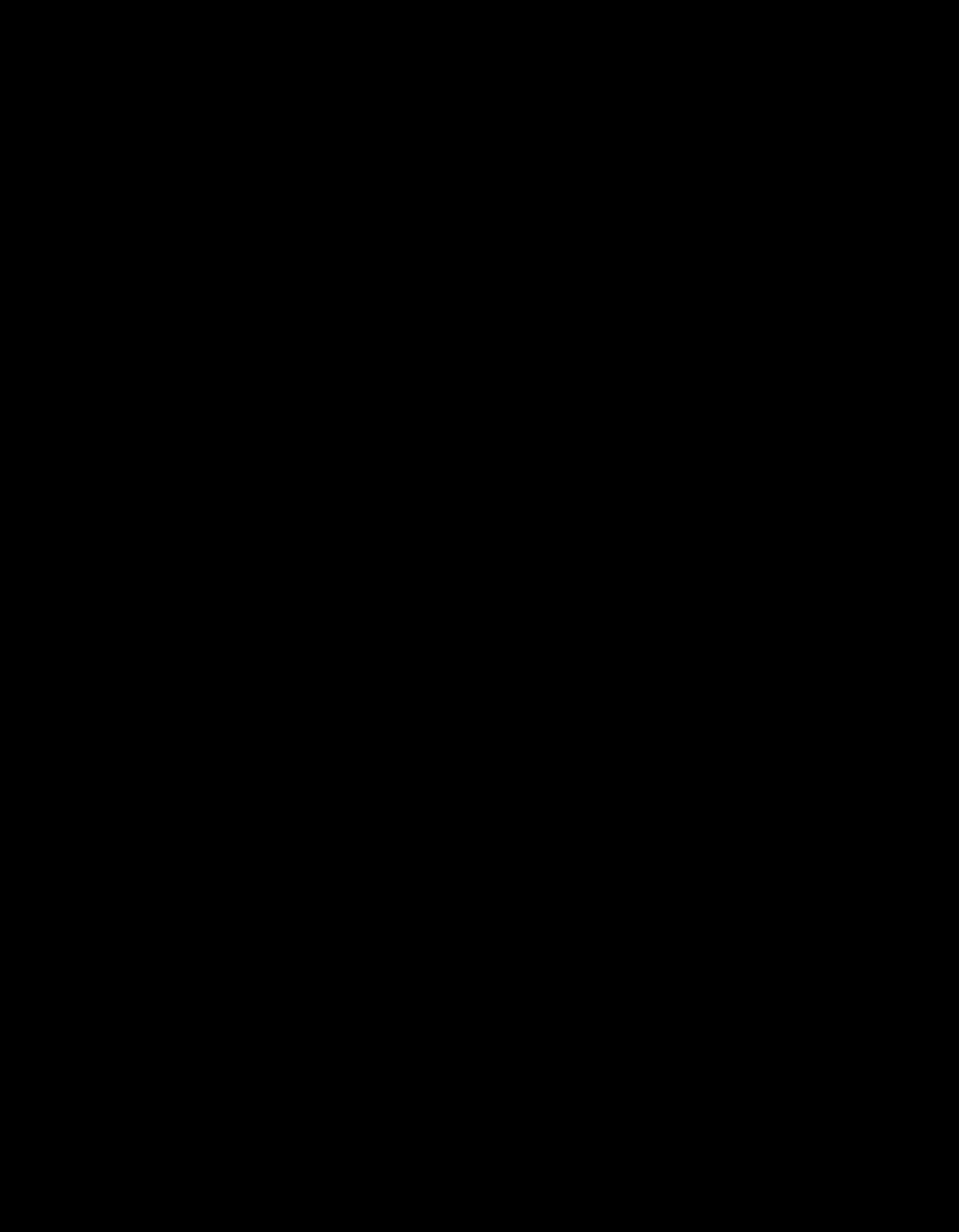
click at [873, 1191] on div at bounding box center [480, 616] width 959 height 1232
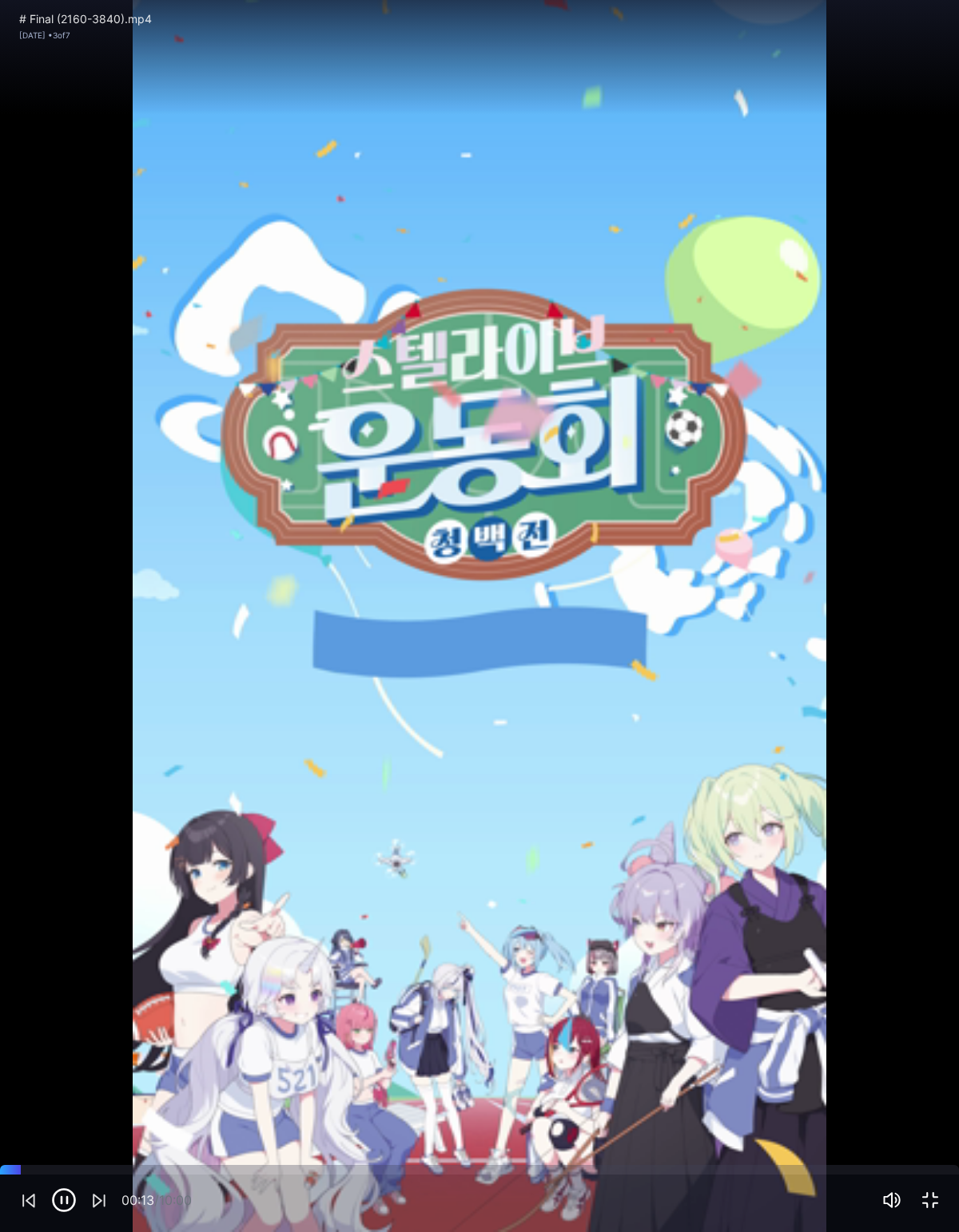
click at [62, 232] on div "Sorry, your browser doesn‘t support embedded videos" at bounding box center [480, 616] width 959 height 1232
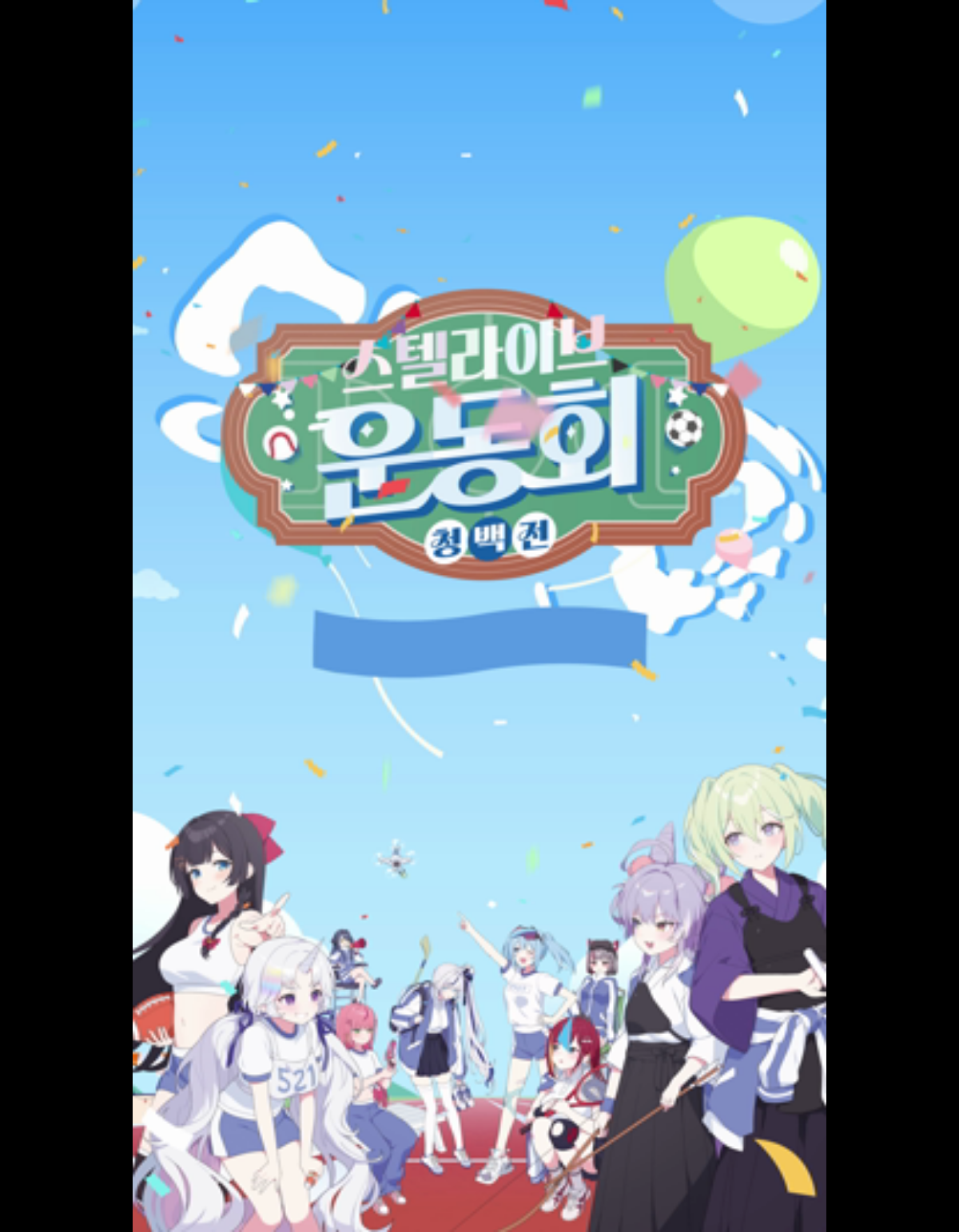
click at [839, 1112] on div "Sorry, your browser doesn‘t support embedded videos" at bounding box center [480, 616] width 959 height 1232
click at [640, 1165] on div "Sorry, your browser doesn‘t support embedded videos" at bounding box center [480, 616] width 959 height 1232
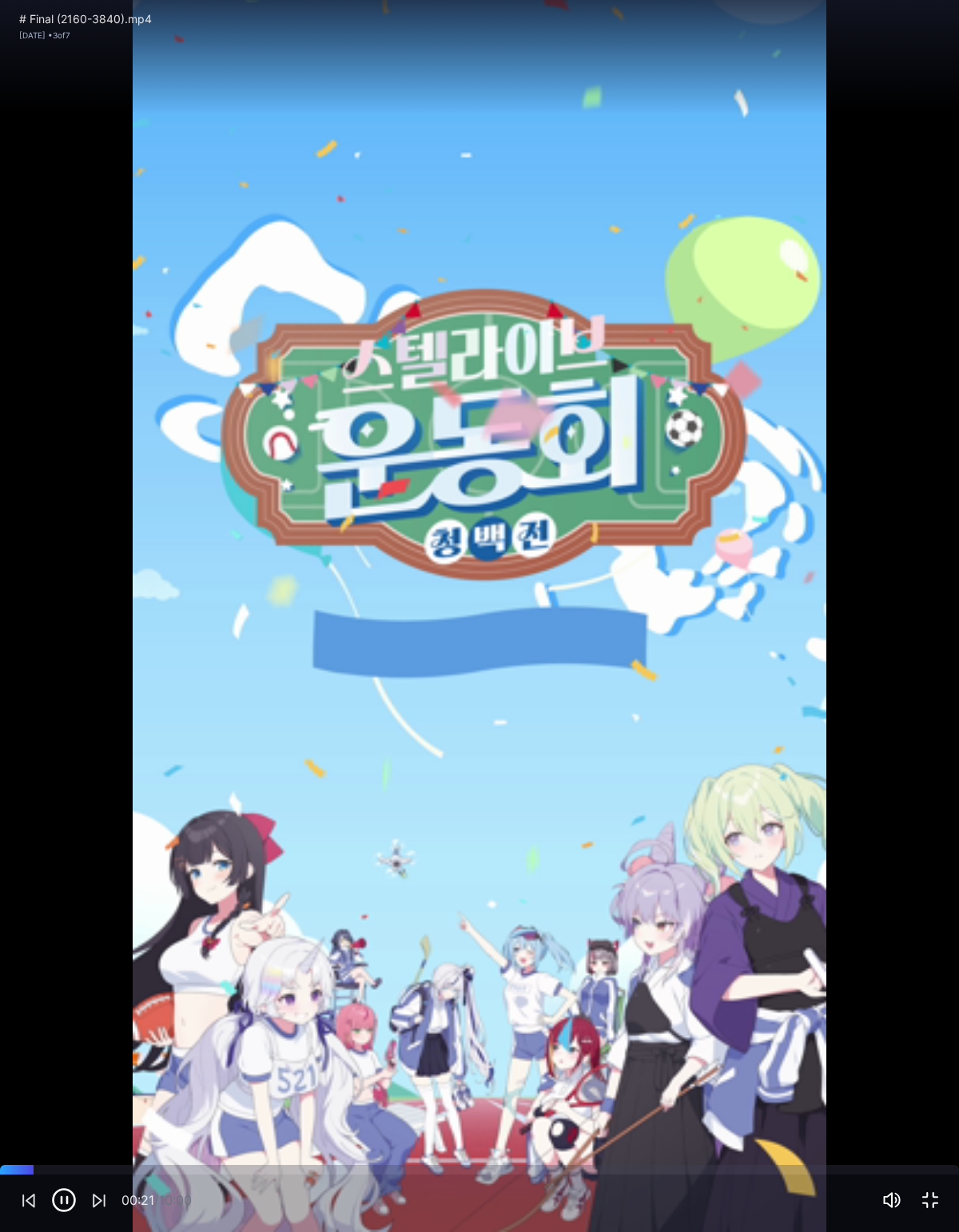
click at [655, 1138] on div "Sorry, your browser doesn‘t support embedded videos" at bounding box center [480, 616] width 959 height 1232
click at [668, 1154] on div "Sorry, your browser doesn‘t support embedded videos" at bounding box center [480, 616] width 959 height 1232
click at [676, 1150] on div "Sorry, your browser doesn‘t support embedded videos" at bounding box center [480, 616] width 959 height 1232
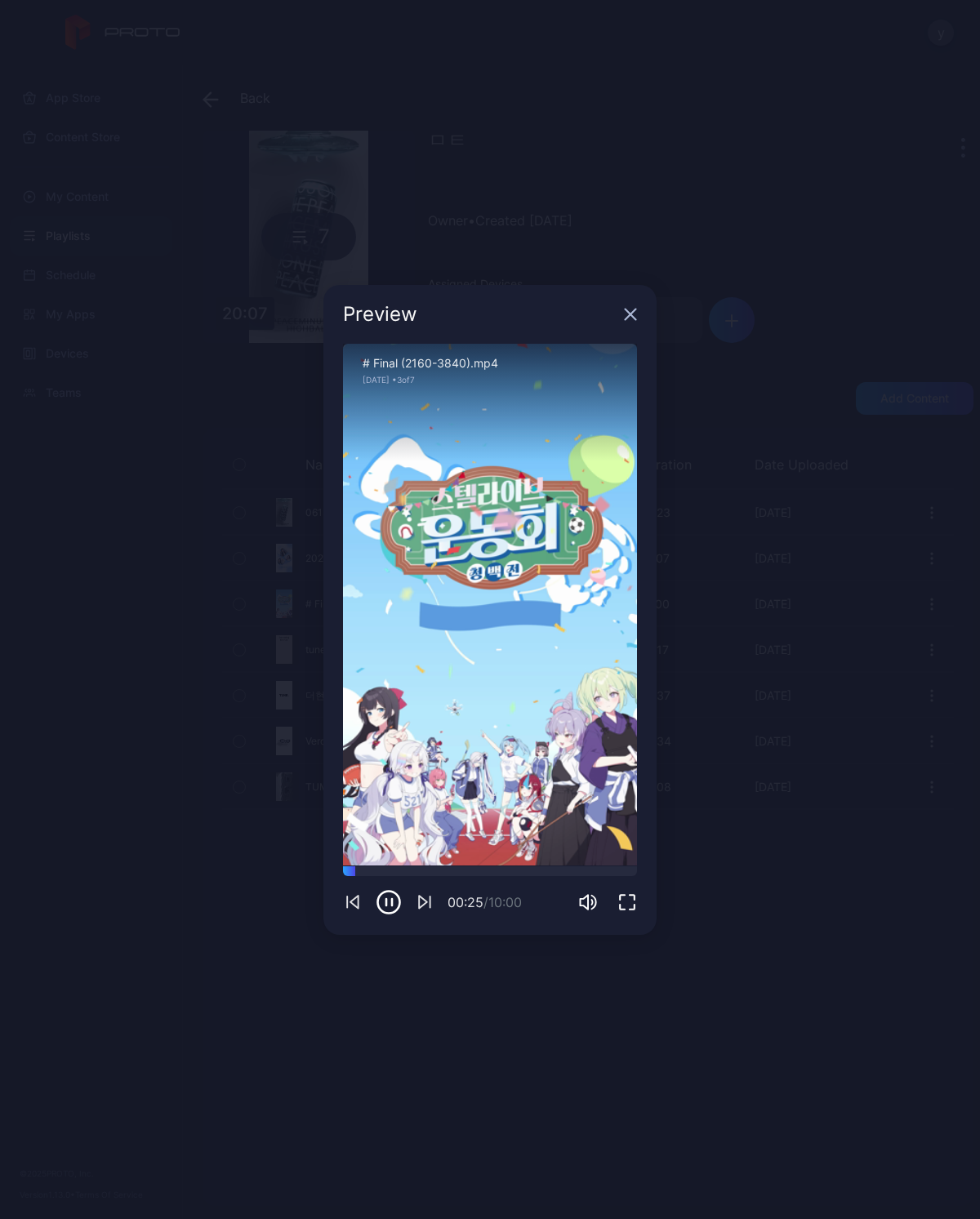
click at [579, 806] on div "Sorry, your browser doesn‘t support embedded videos" at bounding box center [490, 605] width 294 height 522
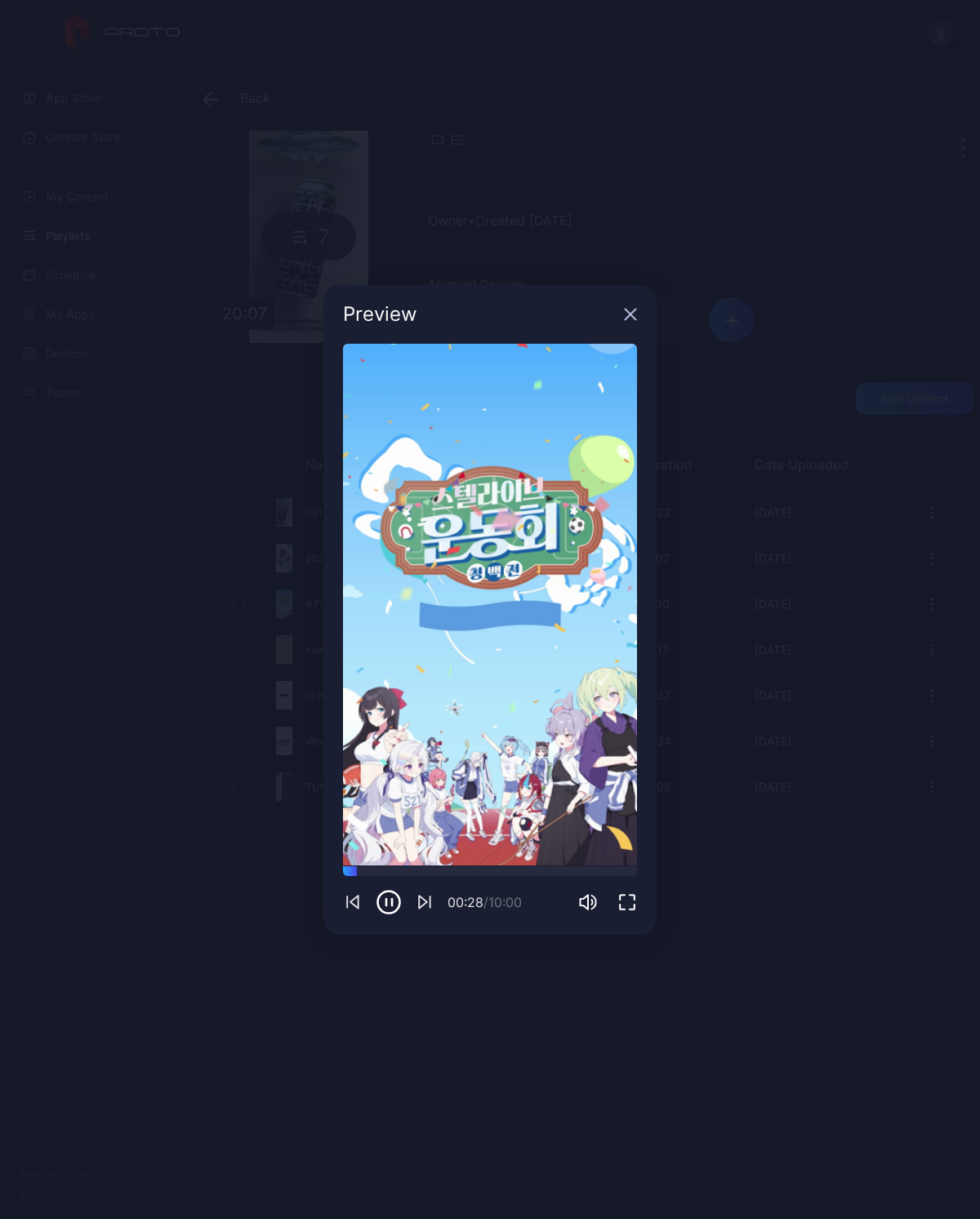
click at [510, 863] on div "Sorry, your browser doesn‘t support embedded videos" at bounding box center [490, 605] width 294 height 522
click at [430, 894] on icon "button" at bounding box center [425, 902] width 20 height 21
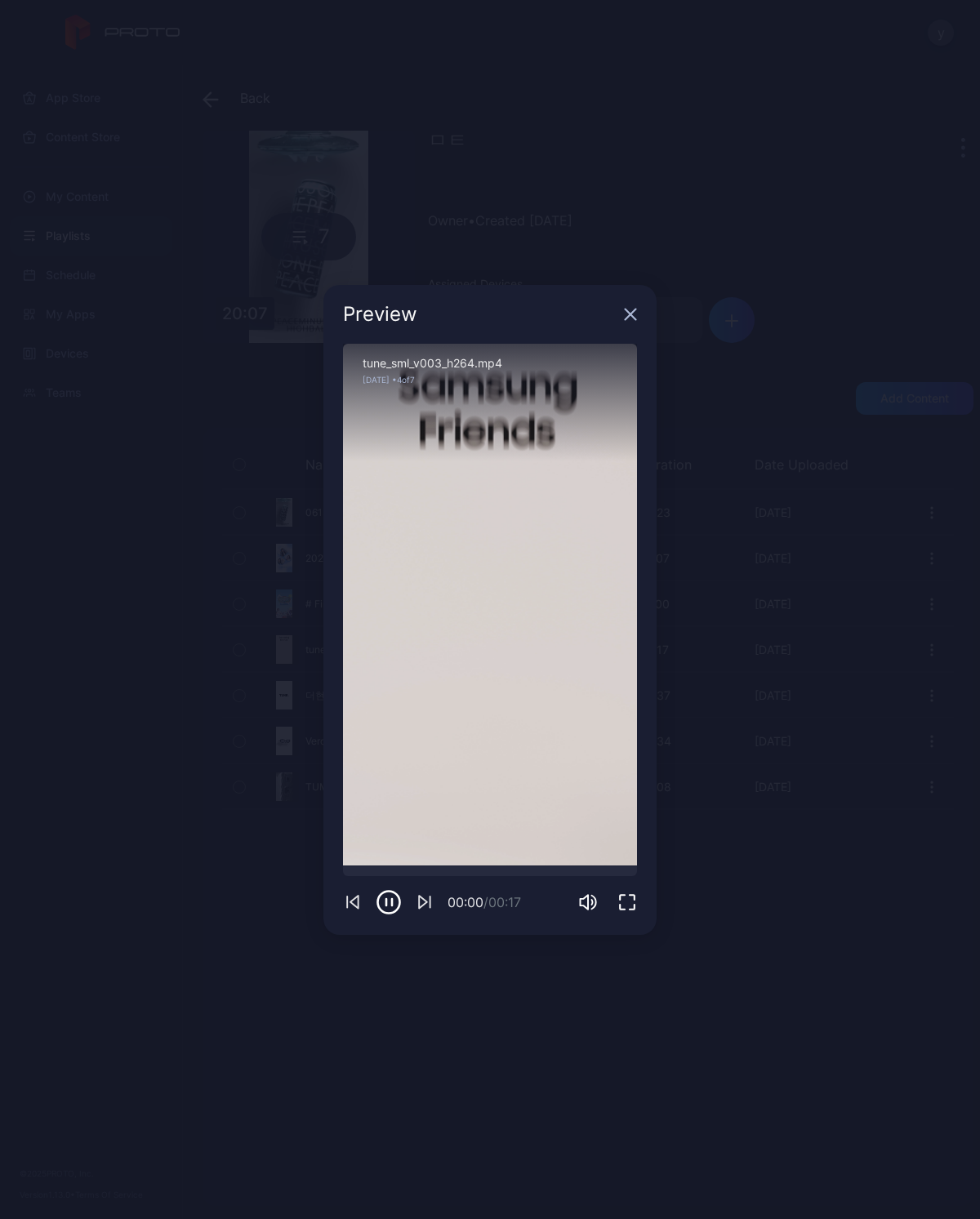
click at [627, 903] on icon "button" at bounding box center [626, 902] width 20 height 20
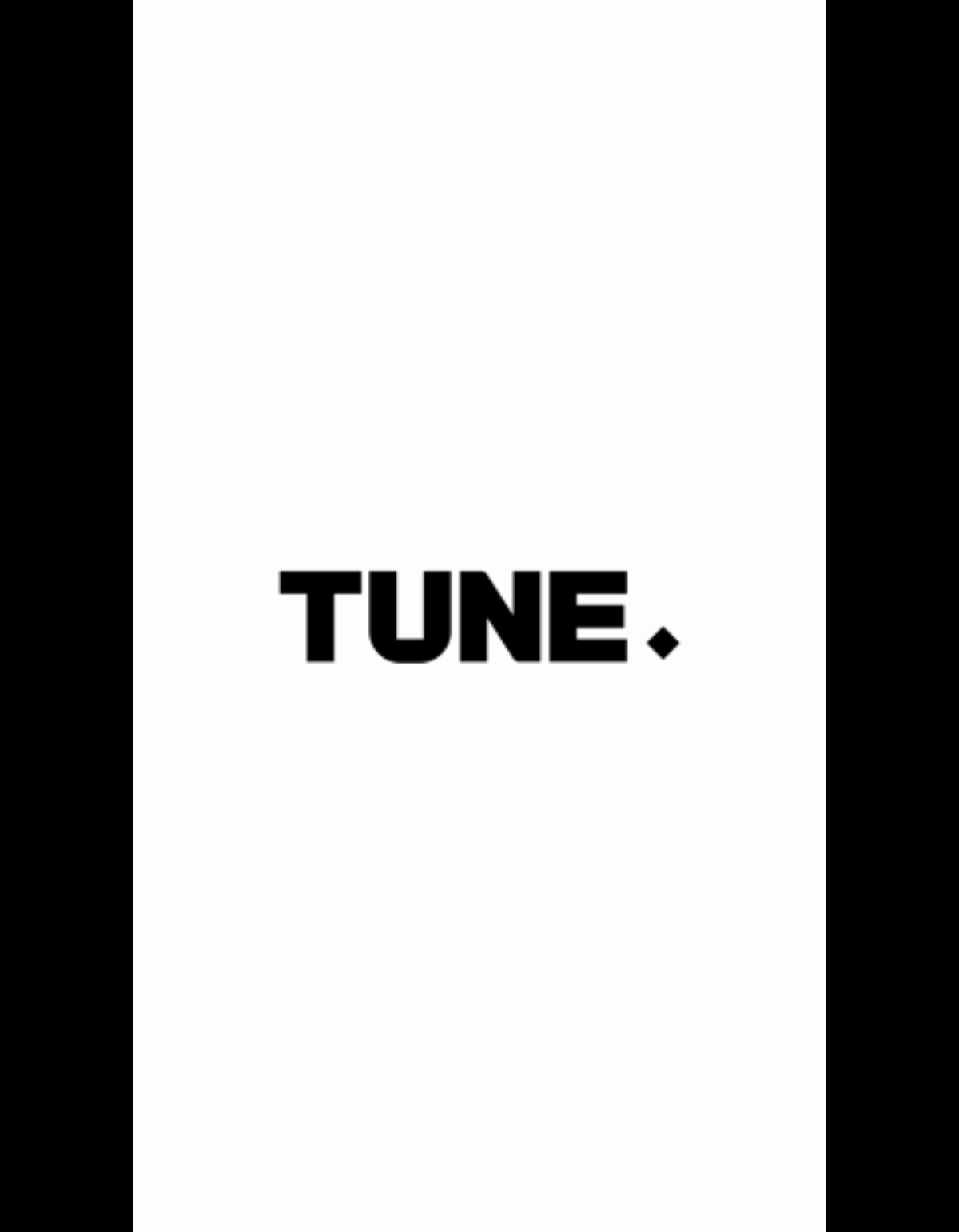
click at [789, 1177] on div "Sorry, your browser doesn‘t support embedded videos" at bounding box center [480, 616] width 959 height 1232
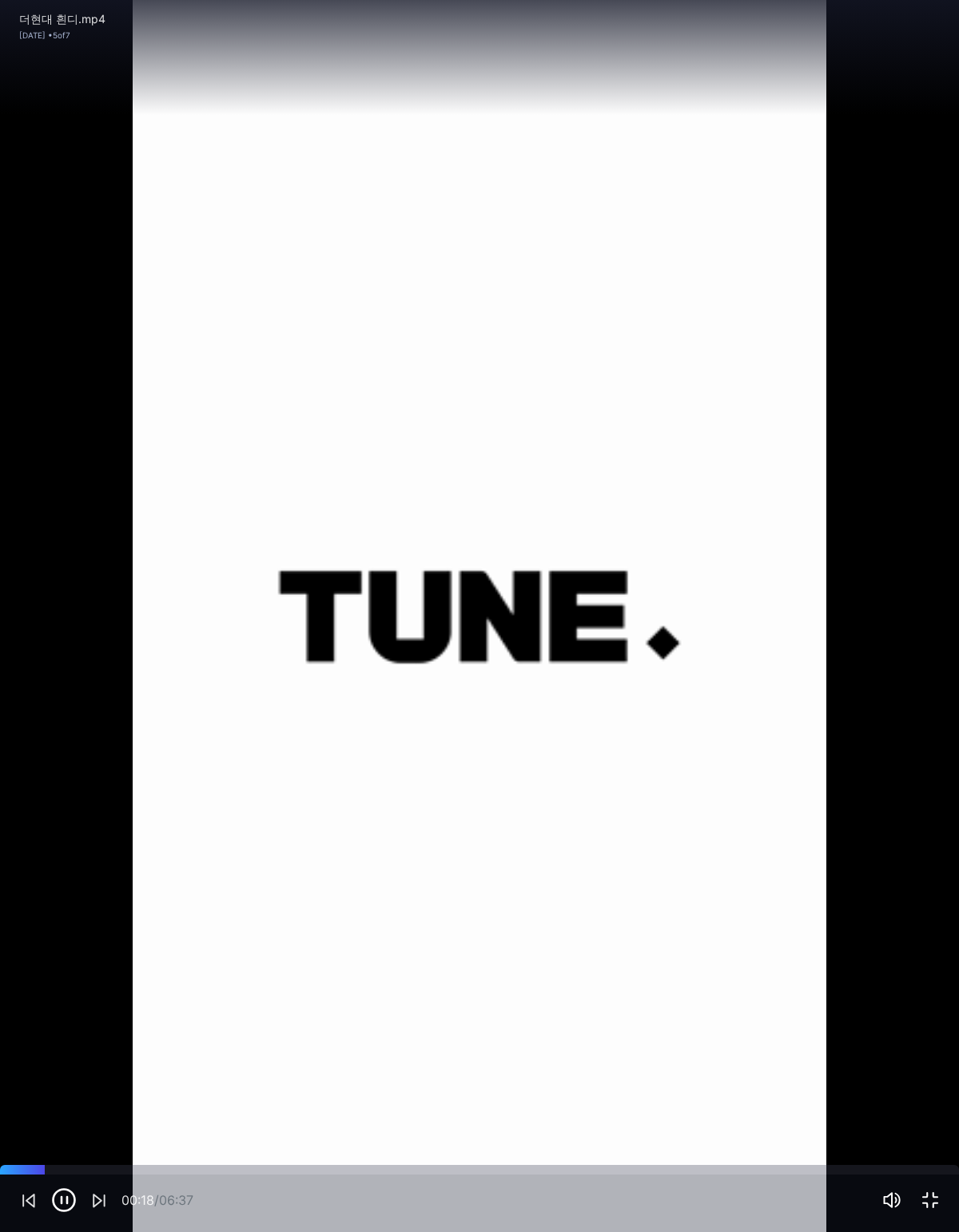
click at [777, 1085] on div "Sorry, your browser doesn‘t support embedded videos" at bounding box center [480, 616] width 959 height 1232
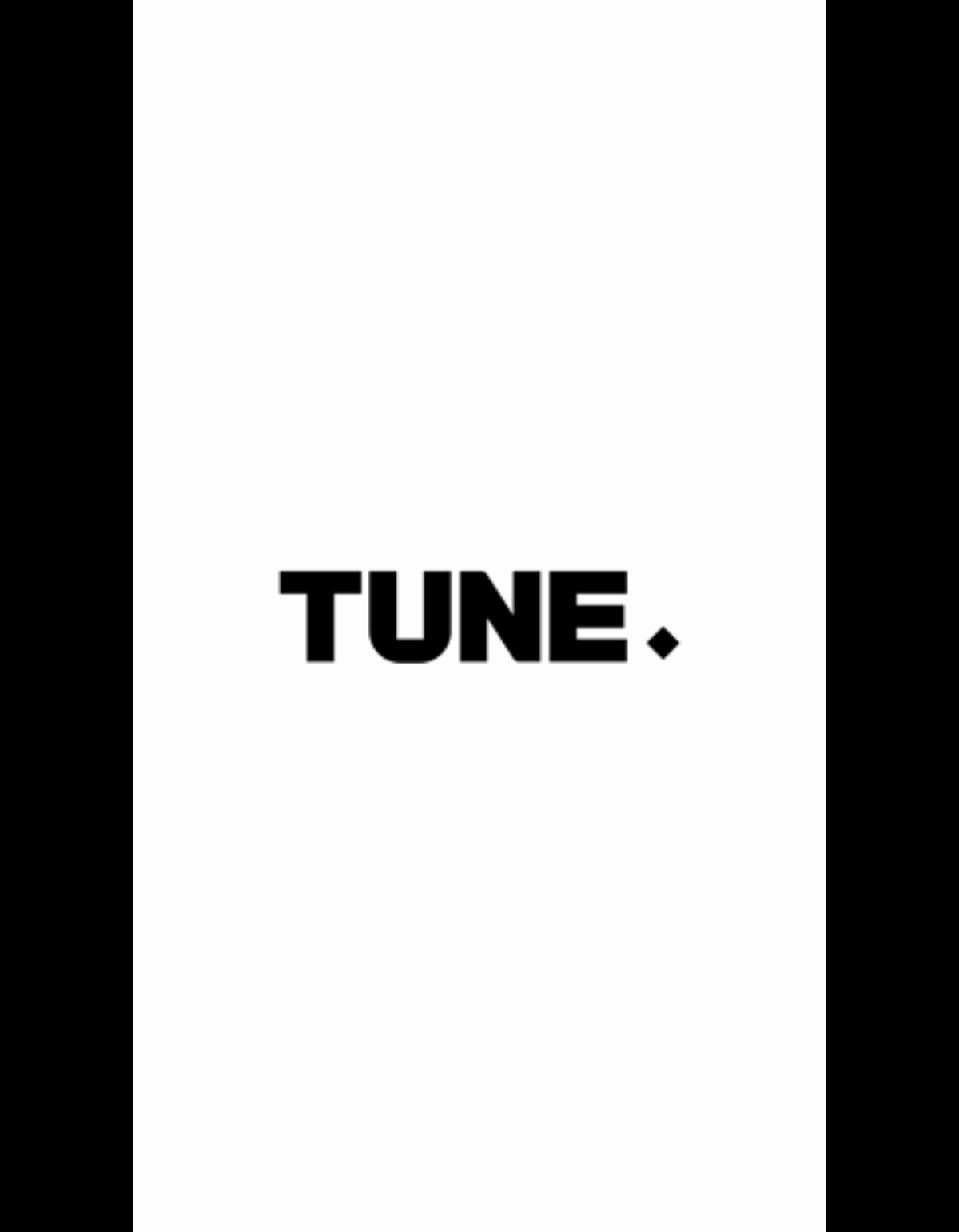
click at [854, 1099] on div "Sorry, your browser doesn‘t support embedded videos" at bounding box center [480, 616] width 959 height 1232
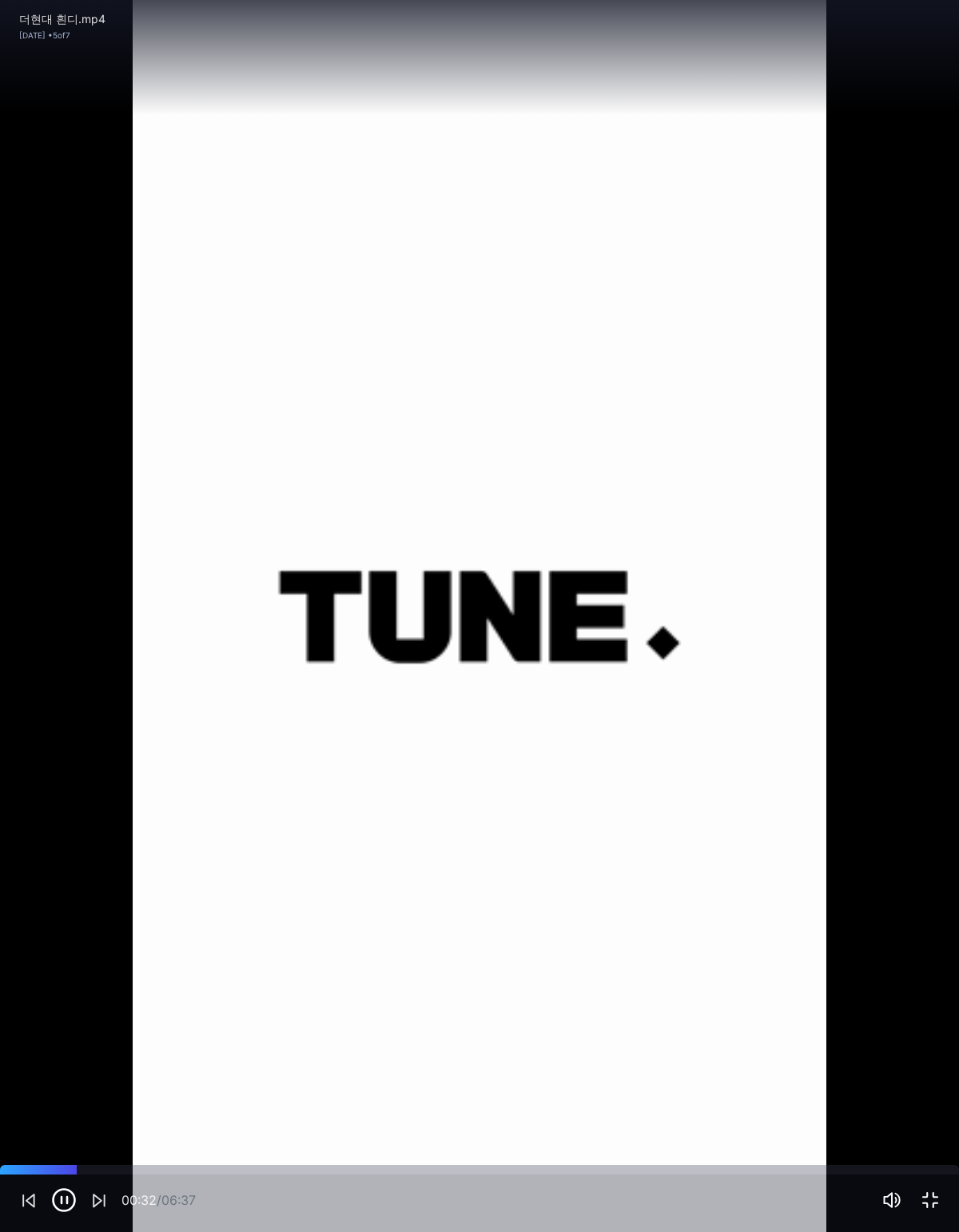
click at [939, 1191] on icon "button" at bounding box center [929, 1200] width 19 height 19
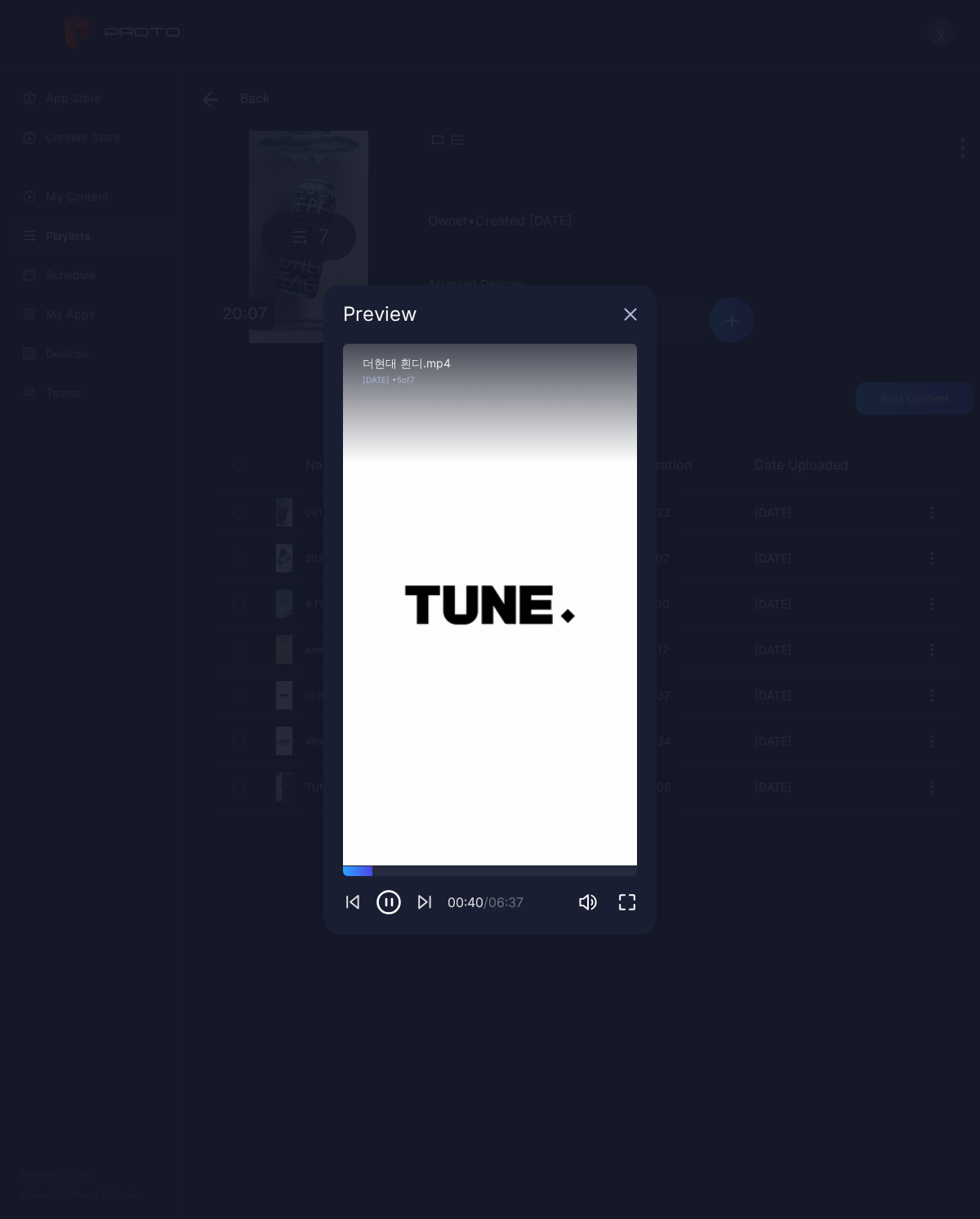
click at [432, 890] on div "00:40 / 06:37" at bounding box center [443, 902] width 200 height 27
click at [582, 706] on div "Sorry, your browser doesn‘t support embedded videos" at bounding box center [490, 605] width 294 height 522
click at [635, 900] on icon "button" at bounding box center [626, 902] width 20 height 20
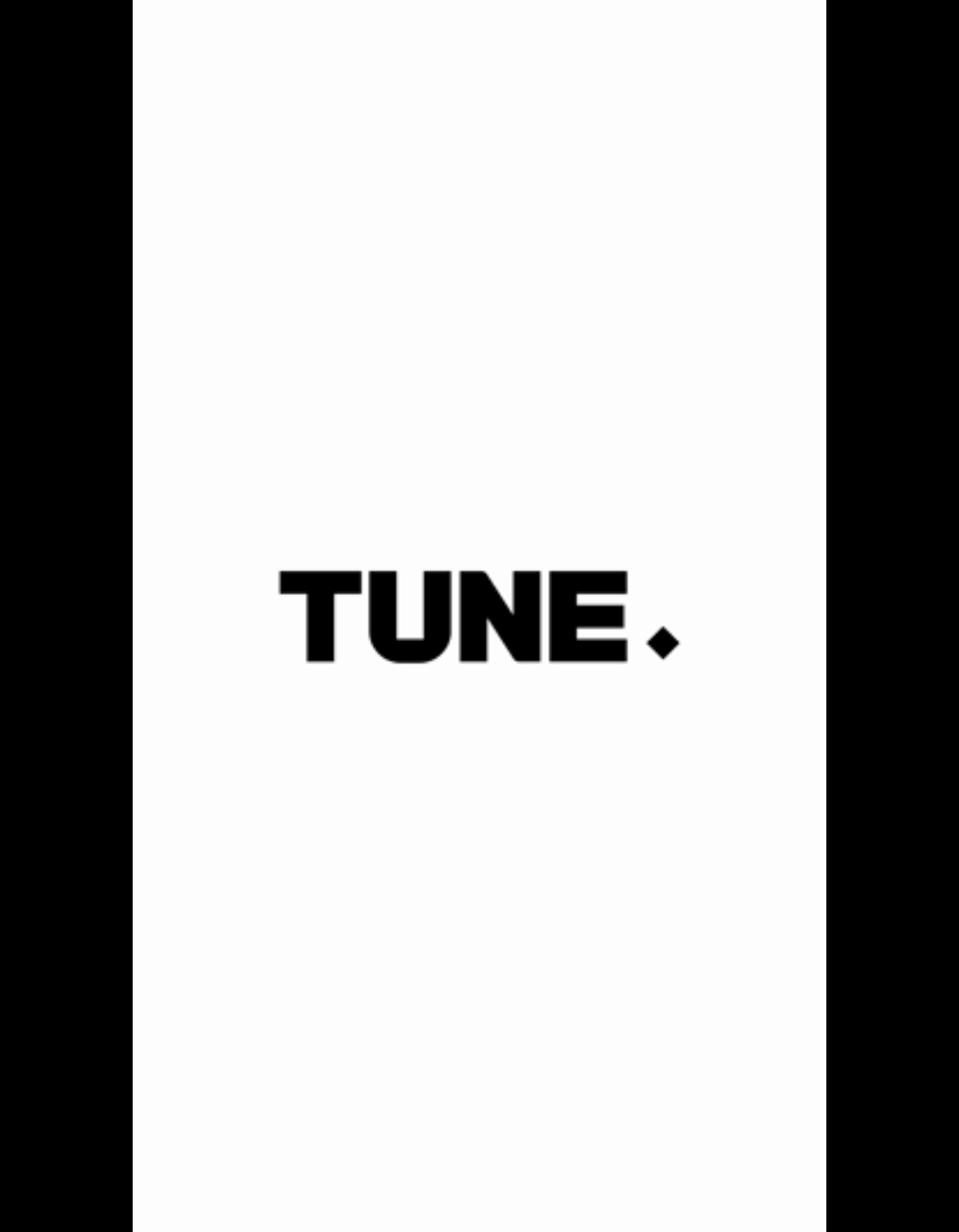
click at [819, 1139] on div "Sorry, your browser doesn‘t support embedded videos" at bounding box center [480, 616] width 959 height 1232
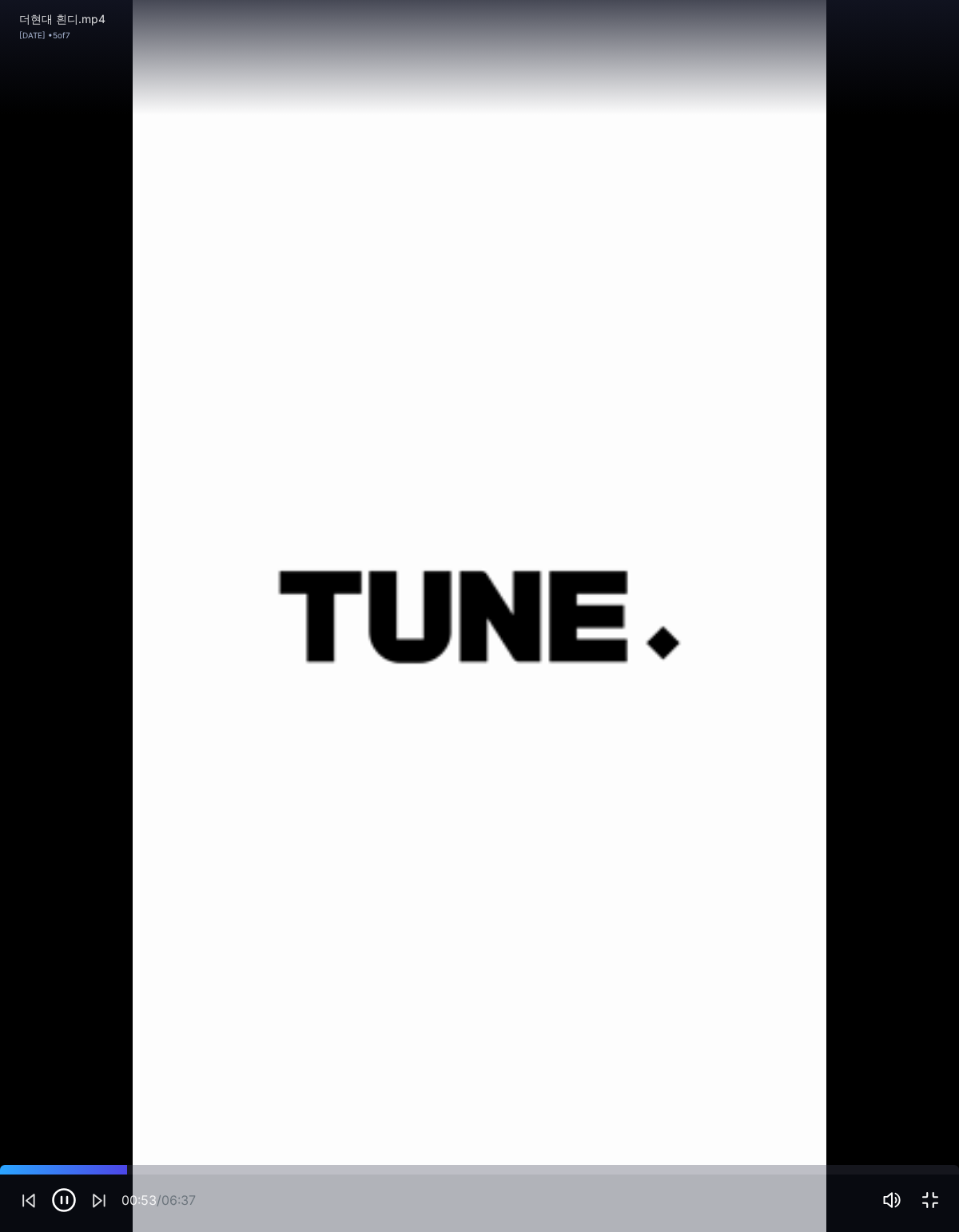
click at [930, 1186] on div "00:53 / 06:37" at bounding box center [480, 1203] width 959 height 57
click at [935, 1188] on div "00:54 / 06:37" at bounding box center [480, 1200] width 920 height 26
click at [940, 1188] on div "00:54 / 06:37" at bounding box center [480, 1203] width 959 height 57
click at [938, 1188] on div "00:55 / 06:37" at bounding box center [480, 1200] width 920 height 26
click at [938, 1188] on div "00:55 / 06:37" at bounding box center [480, 1200] width 920 height 26
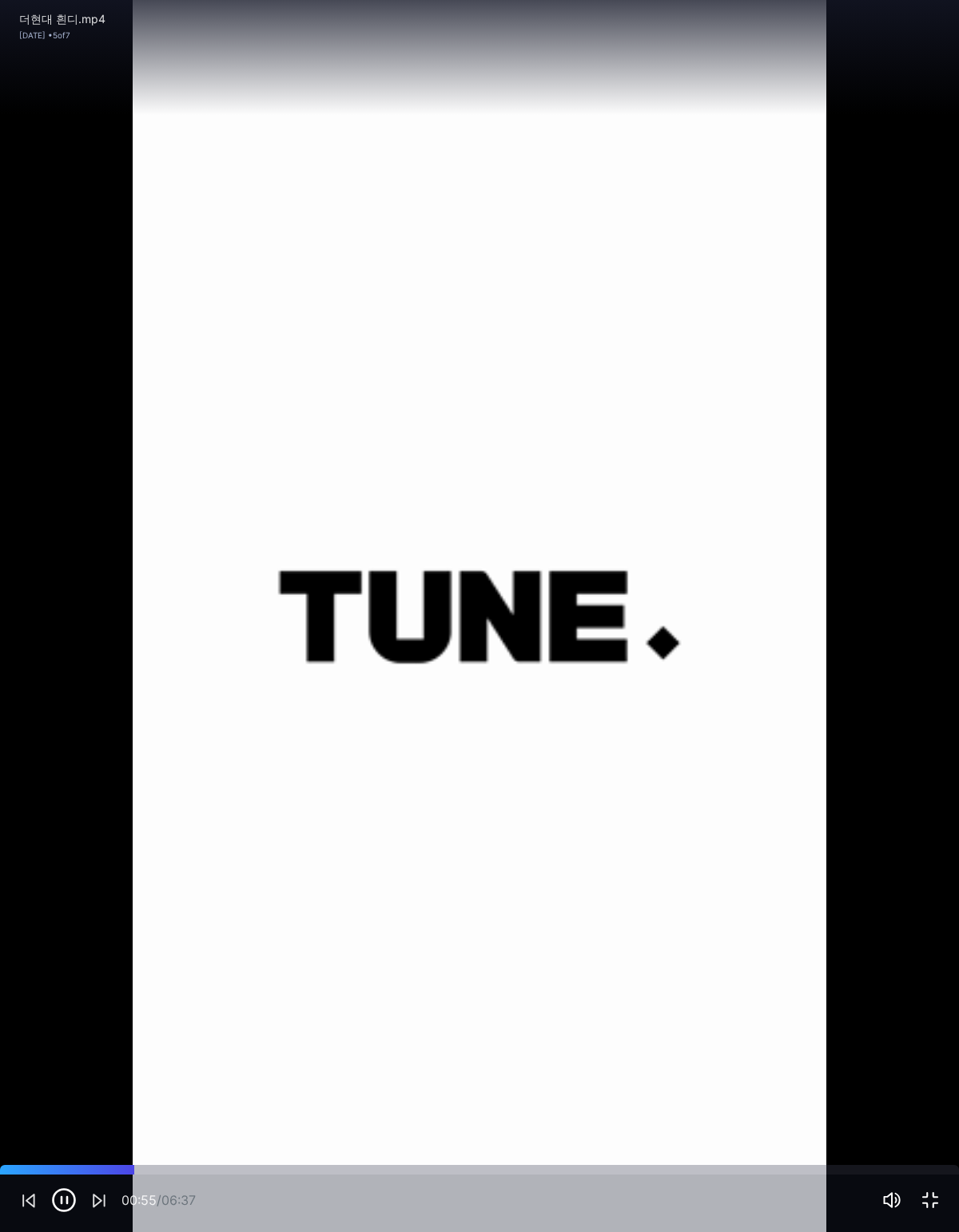
click at [933, 1174] on div at bounding box center [480, 1170] width 959 height 9
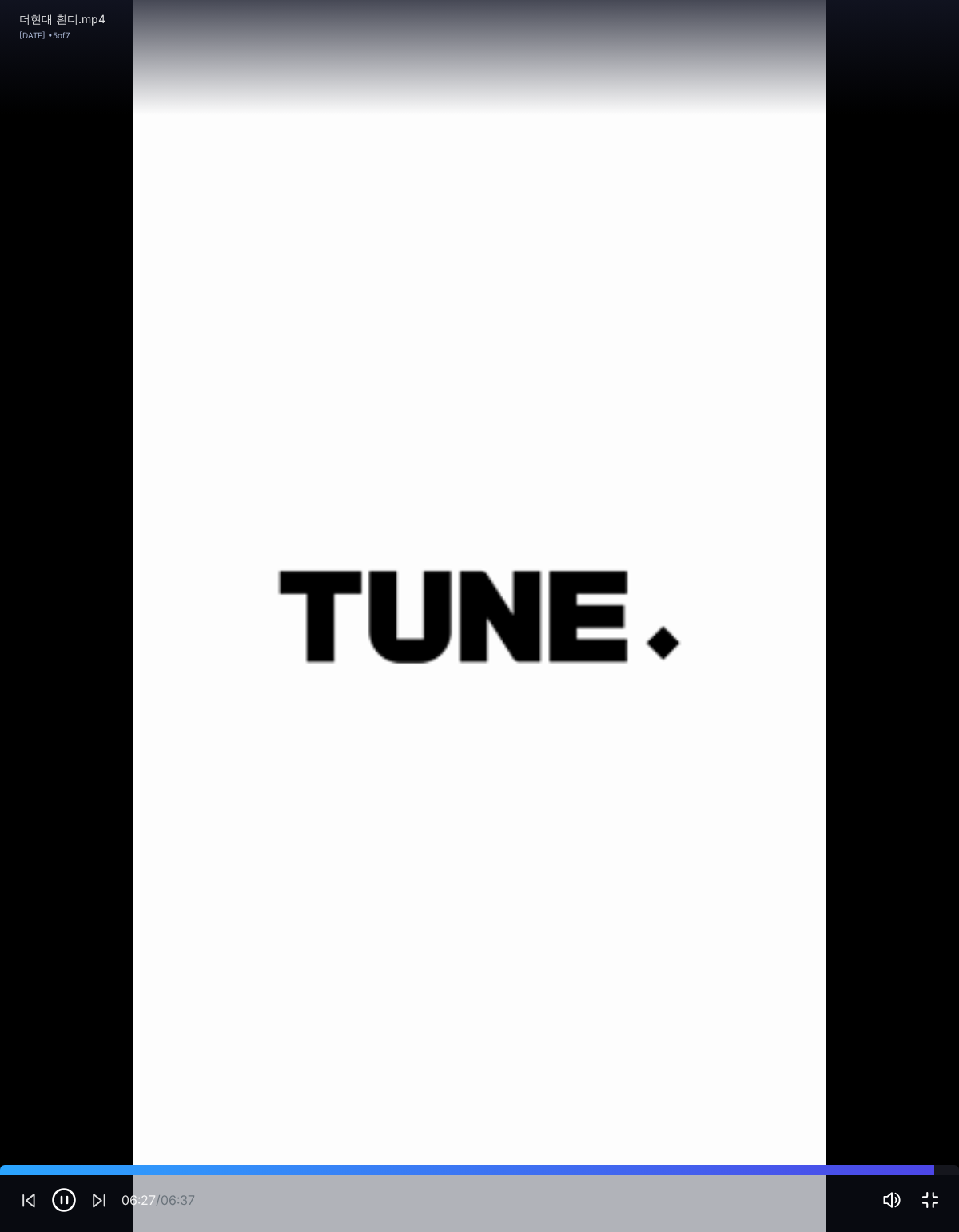
click at [951, 1191] on div "06:27 / 06:37" at bounding box center [480, 1203] width 959 height 57
click at [950, 1191] on div "06:27 / 06:37" at bounding box center [480, 1203] width 959 height 57
click at [938, 1191] on icon "button" at bounding box center [929, 1200] width 19 height 19
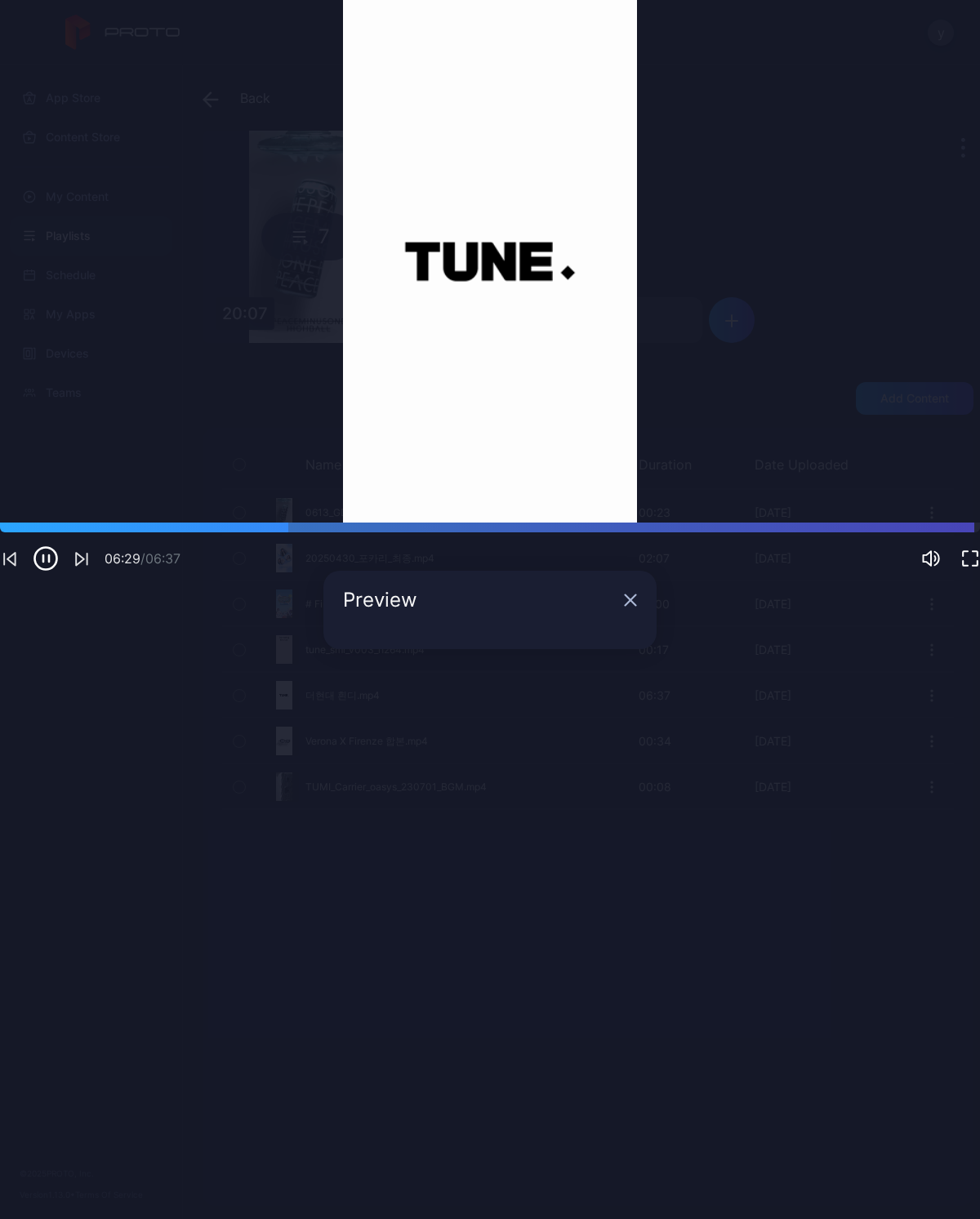
click at [91, 569] on icon "button" at bounding box center [82, 559] width 20 height 21
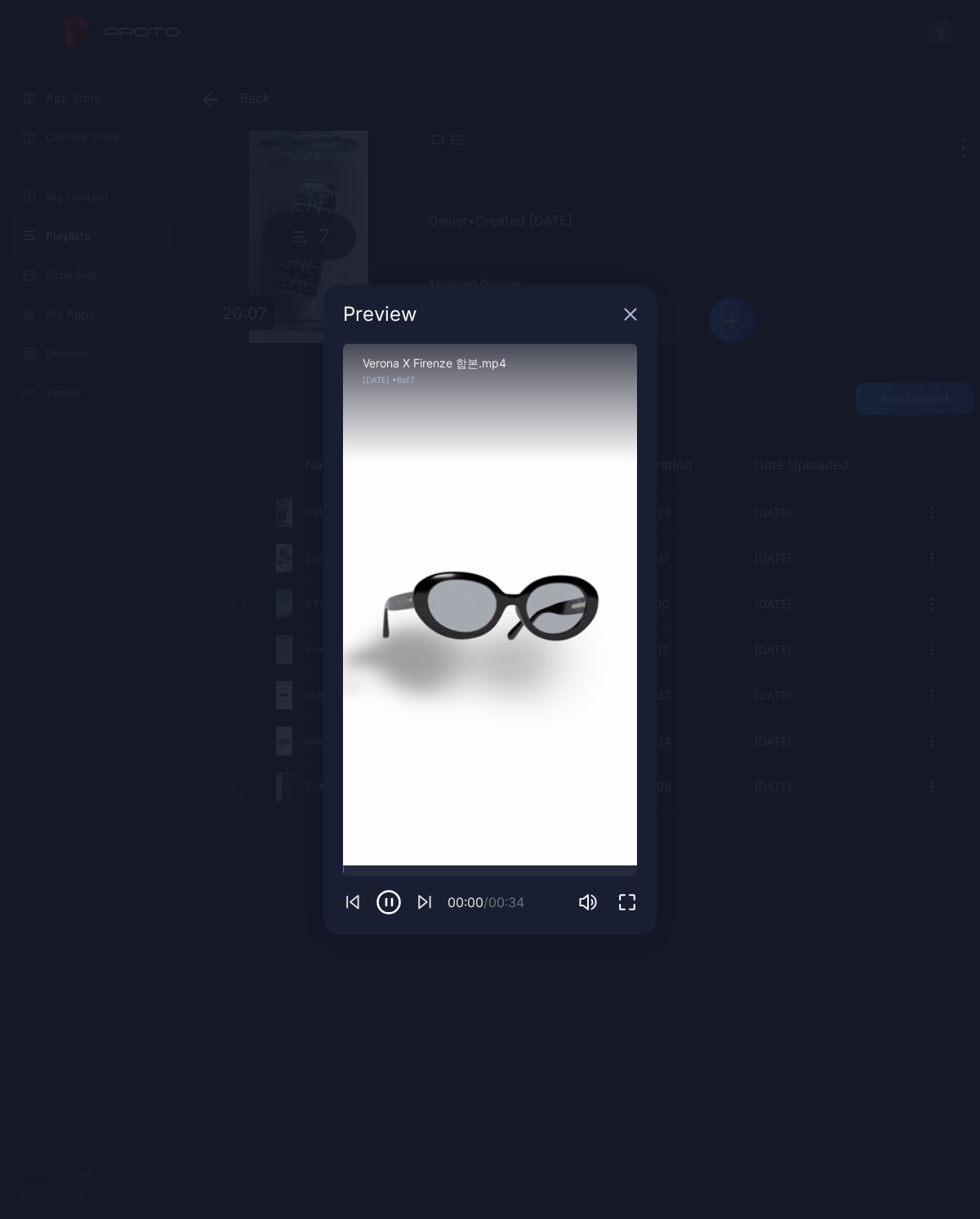
click at [628, 874] on div at bounding box center [490, 871] width 294 height 9
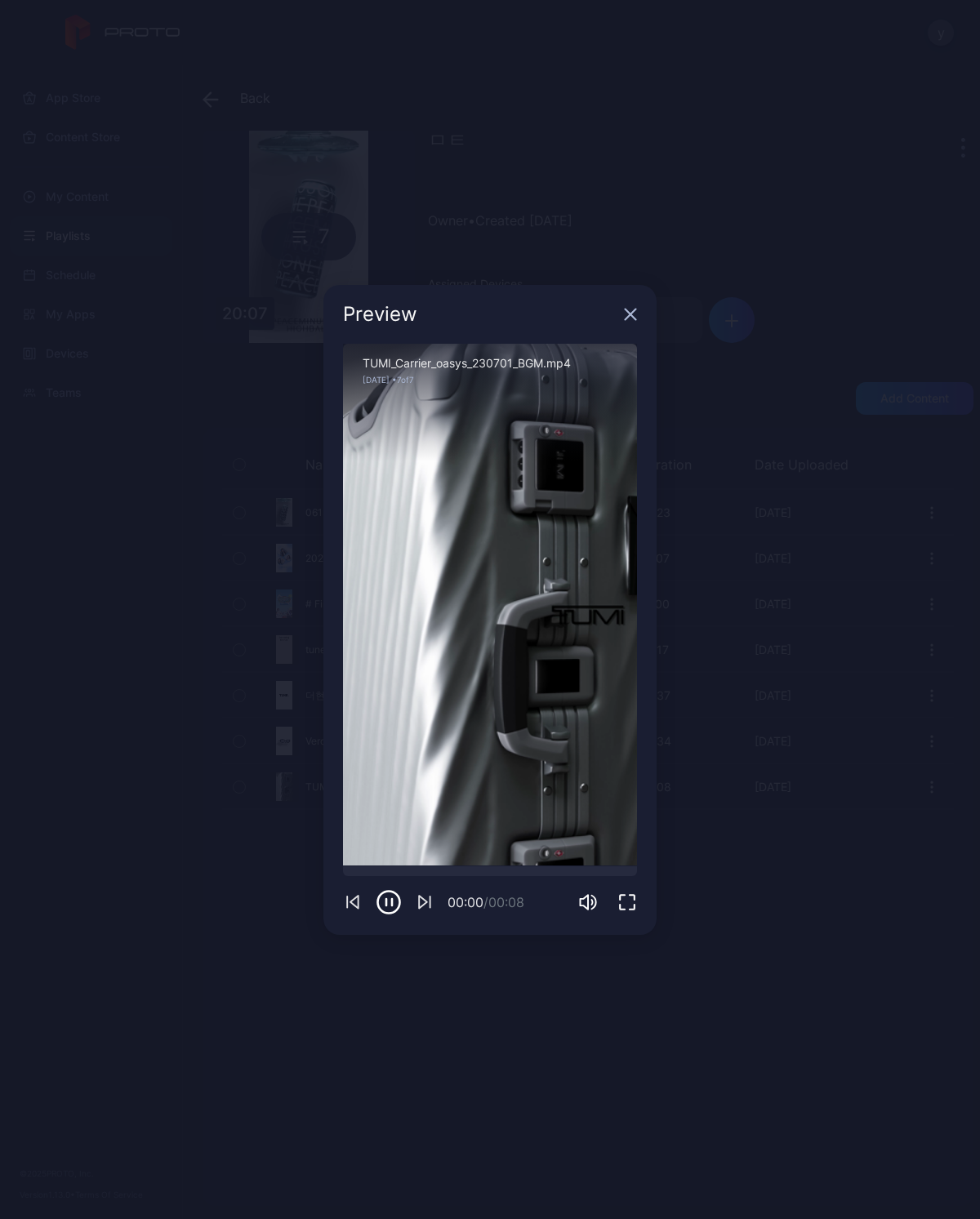
click at [634, 893] on icon "button" at bounding box center [626, 902] width 20 height 20
click at [619, 318] on div "Preview" at bounding box center [490, 315] width 334 height 59
click at [645, 310] on div "Preview" at bounding box center [490, 315] width 334 height 59
click at [634, 314] on icon "button" at bounding box center [630, 315] width 13 height 13
